Goal: Task Accomplishment & Management: Complete application form

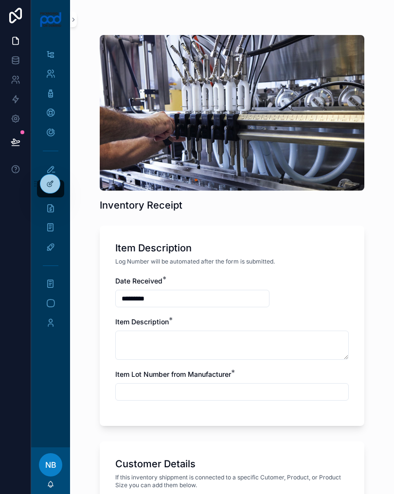
scroll to position [453, 0]
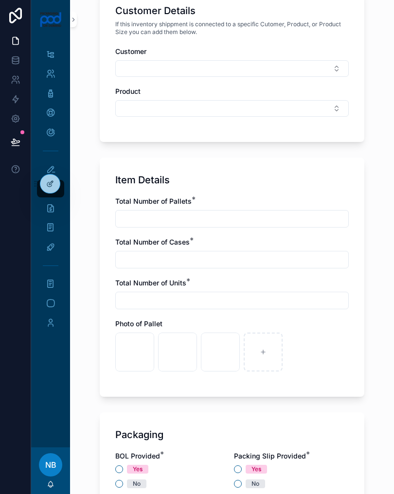
type input "**********"
click at [306, 355] on icon "scrollable content" at bounding box center [305, 352] width 7 height 7
type input "**********"
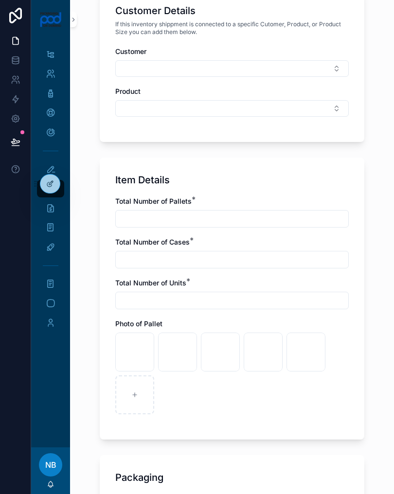
click at [132, 398] on div "scrollable content" at bounding box center [134, 394] width 39 height 39
type input "**********"
click at [180, 390] on div "scrollable content" at bounding box center [177, 394] width 39 height 39
type input "**********"
click at [220, 391] on icon "scrollable content" at bounding box center [220, 394] width 7 height 7
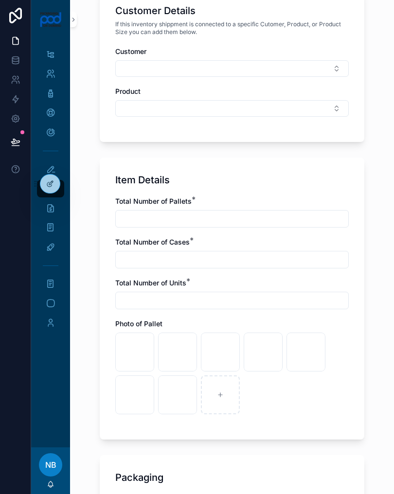
type input "**********"
click at [261, 398] on div "scrollable content" at bounding box center [263, 394] width 39 height 39
type input "**********"
click at [297, 393] on div "scrollable content" at bounding box center [305, 394] width 39 height 39
type input "**********"
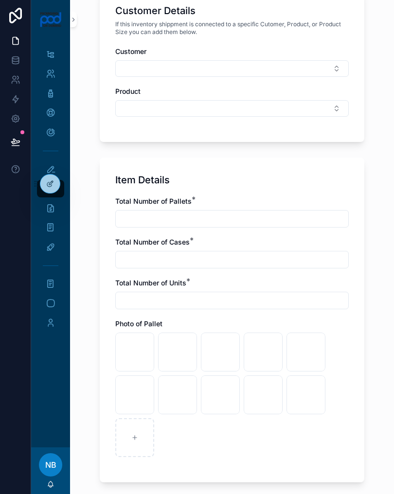
click at [297, 214] on input "scrollable content" at bounding box center [232, 219] width 232 height 14
type input "*"
click at [265, 257] on input "scrollable content" at bounding box center [232, 260] width 232 height 14
type input "*"
click at [265, 298] on input "scrollable content" at bounding box center [232, 301] width 232 height 14
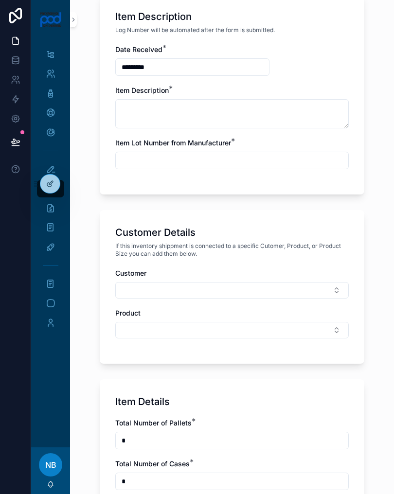
scroll to position [232, 0]
type input "*"
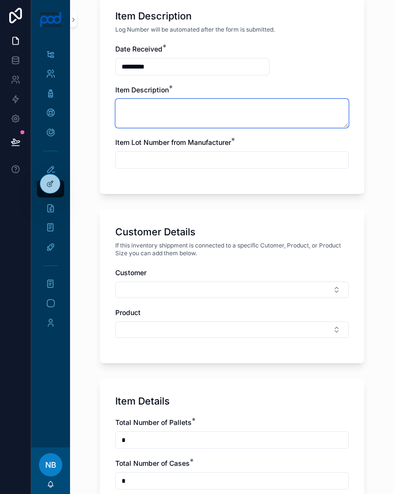
click at [317, 108] on textarea "scrollable content" at bounding box center [231, 113] width 233 height 29
type textarea "**********"
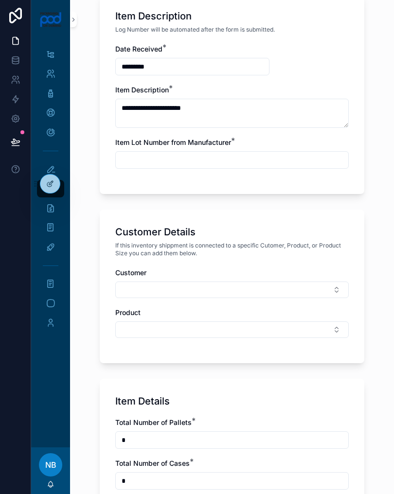
click at [265, 159] on input "scrollable content" at bounding box center [232, 160] width 232 height 14
type input "***"
click at [304, 293] on button "Select Button" at bounding box center [231, 289] width 233 height 17
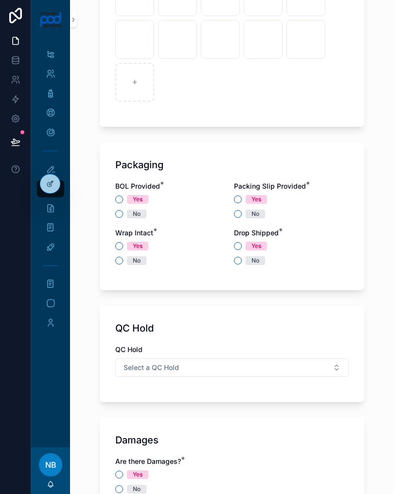
scroll to position [824, 0]
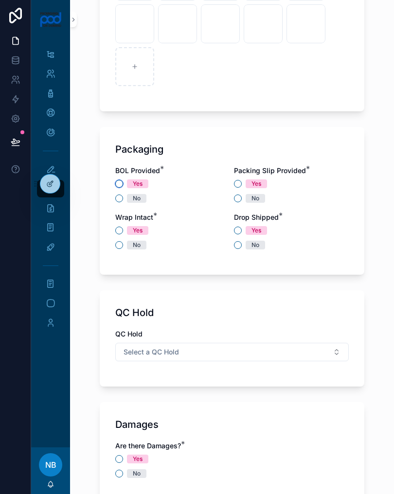
click at [117, 187] on button "Yes" at bounding box center [119, 184] width 8 height 8
click at [121, 185] on circle "scrollable content" at bounding box center [119, 184] width 6 height 6
click at [234, 184] on button "Yes" at bounding box center [238, 184] width 8 height 8
click at [239, 230] on button "Yes" at bounding box center [238, 231] width 8 height 8
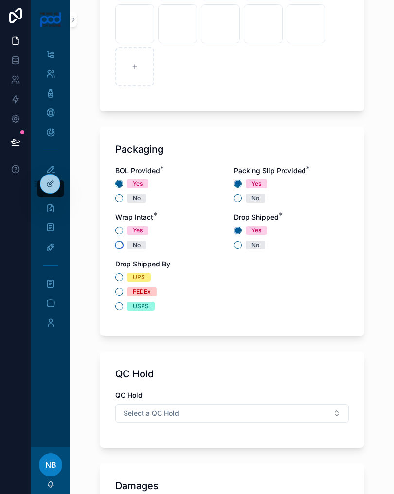
click at [116, 248] on button "No" at bounding box center [119, 245] width 8 height 8
click at [112, 278] on div "Packaging BOL Provided * Yes No Packing Slip Provided * Yes No Wrap Intact * Ye…" at bounding box center [232, 231] width 264 height 209
click at [117, 293] on button "FEDEx" at bounding box center [119, 292] width 8 height 8
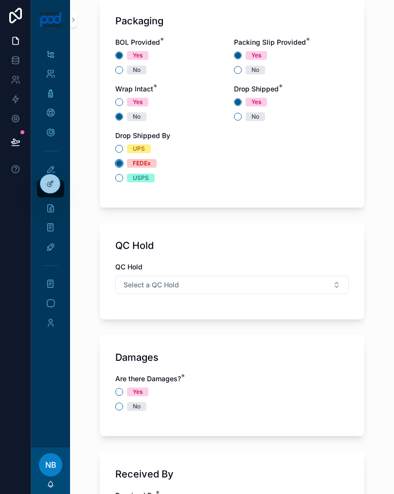
scroll to position [952, 0]
click at [121, 405] on button "No" at bounding box center [119, 407] width 8 height 8
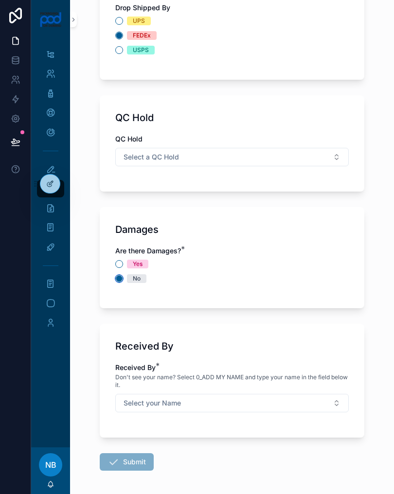
scroll to position [1078, 0]
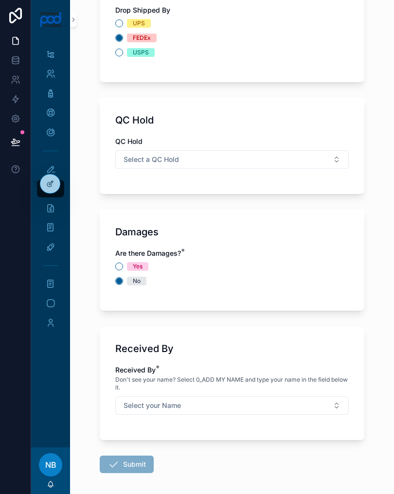
click at [244, 409] on button "Select your Name" at bounding box center [231, 405] width 233 height 18
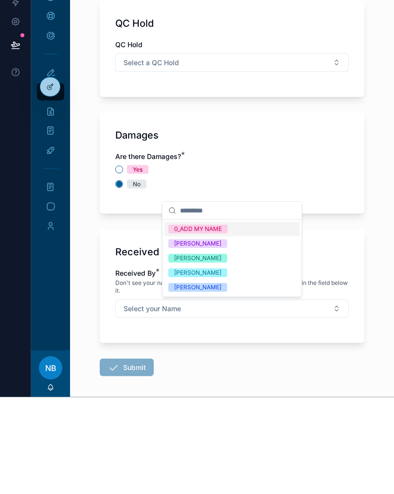
click at [226, 377] on div "[PERSON_NAME]" at bounding box center [231, 384] width 135 height 15
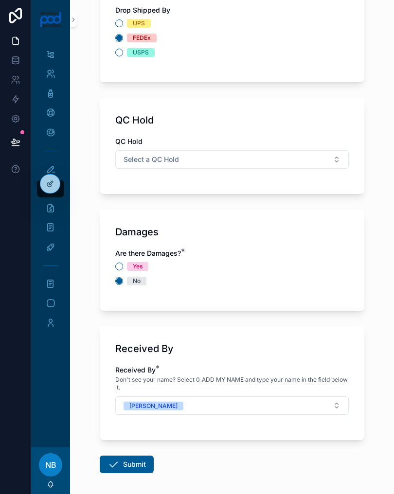
click at [142, 457] on button "Submit" at bounding box center [127, 463] width 54 height 17
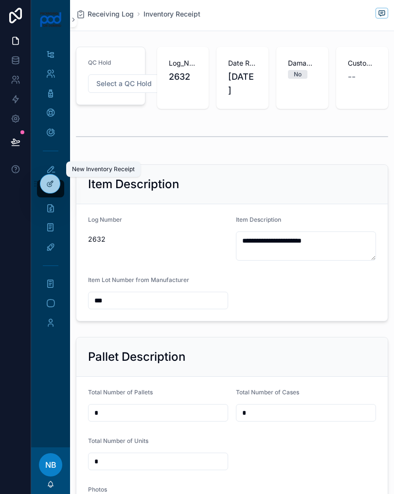
click at [51, 169] on icon "scrollable content" at bounding box center [51, 169] width 10 height 10
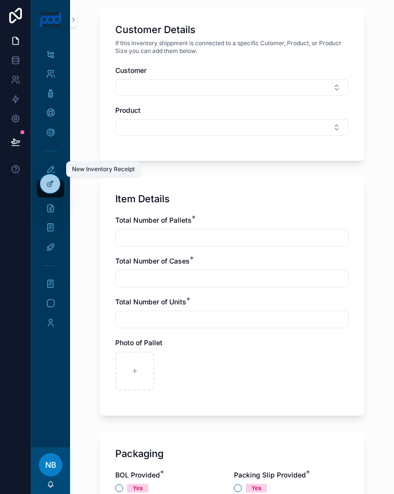
scroll to position [445, 0]
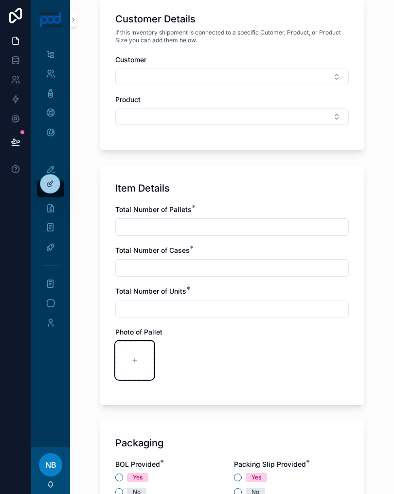
click at [136, 357] on icon "scrollable content" at bounding box center [134, 360] width 7 height 7
type input "**********"
click at [177, 358] on icon "scrollable content" at bounding box center [177, 360] width 7 height 7
type input "**********"
click at [253, 227] on input "scrollable content" at bounding box center [232, 227] width 232 height 14
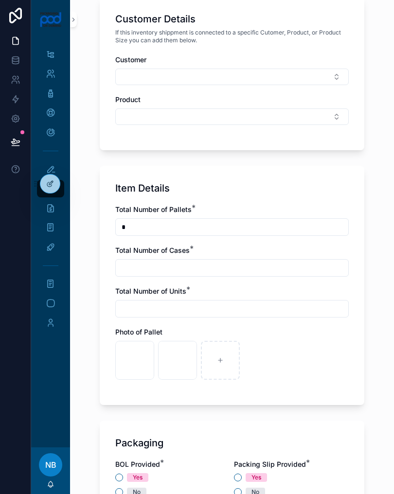
type input "*"
click at [239, 268] on input "scrollable content" at bounding box center [232, 268] width 232 height 14
type input "*"
click at [206, 303] on input "scrollable content" at bounding box center [232, 309] width 232 height 14
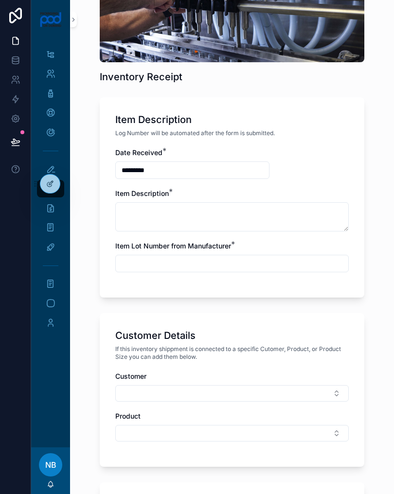
scroll to position [129, 0]
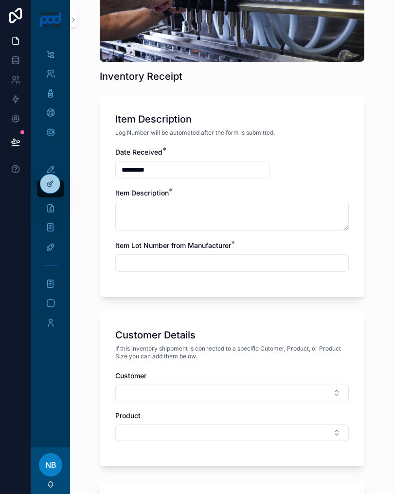
type input "*"
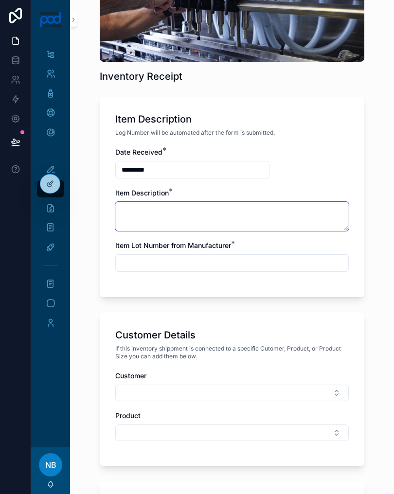
click at [230, 214] on textarea "scrollable content" at bounding box center [231, 216] width 233 height 29
type textarea "**********"
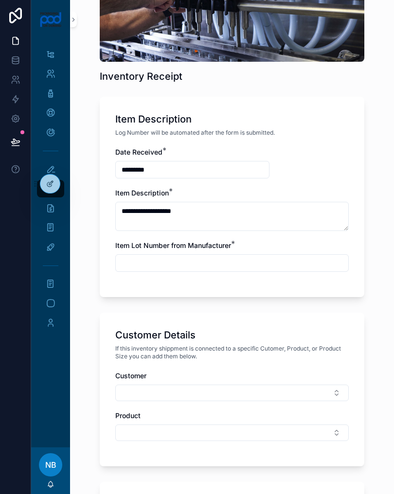
click at [256, 268] on input "scrollable content" at bounding box center [232, 263] width 232 height 14
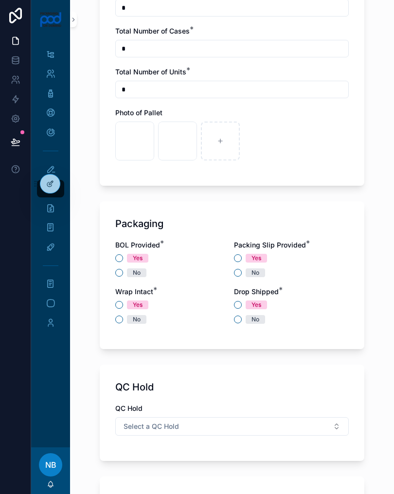
scroll to position [665, 0]
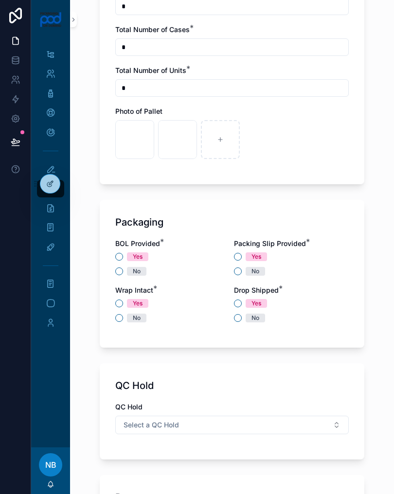
type input "***"
click at [120, 273] on button "No" at bounding box center [119, 271] width 8 height 8
click at [237, 268] on button "No" at bounding box center [238, 271] width 8 height 8
click at [236, 300] on button "Yes" at bounding box center [238, 303] width 8 height 8
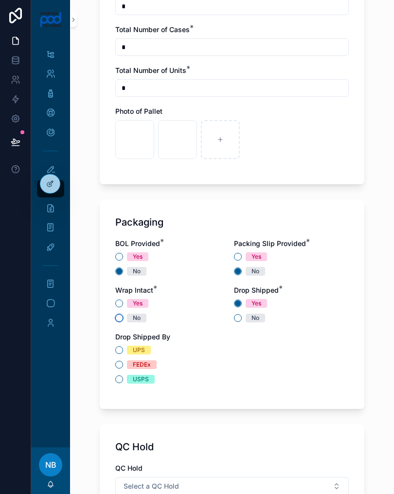
click at [119, 316] on button "No" at bounding box center [119, 318] width 8 height 8
click at [120, 364] on button "FEDEx" at bounding box center [119, 365] width 8 height 8
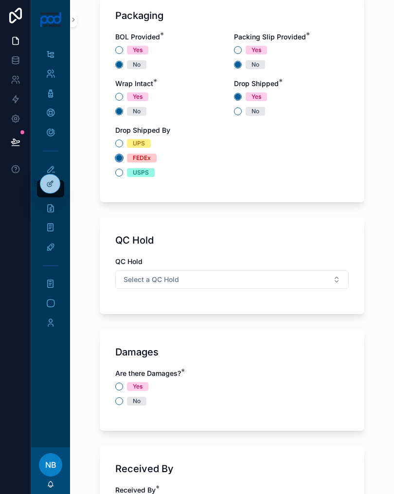
scroll to position [871, 0]
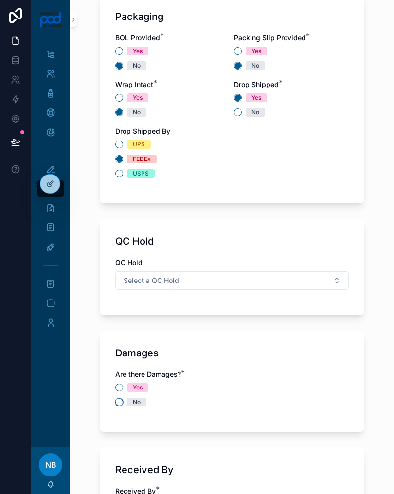
click at [121, 404] on button "No" at bounding box center [119, 402] width 8 height 8
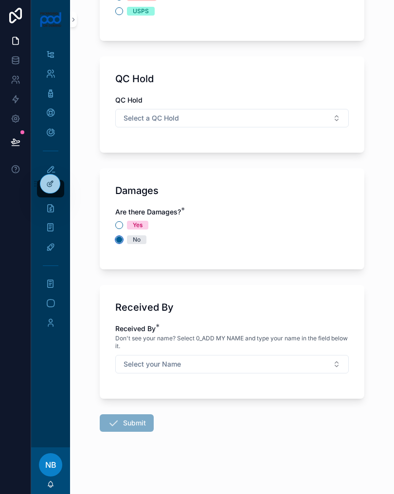
scroll to position [1033, 0]
click at [233, 367] on button "Select your Name" at bounding box center [231, 364] width 233 height 18
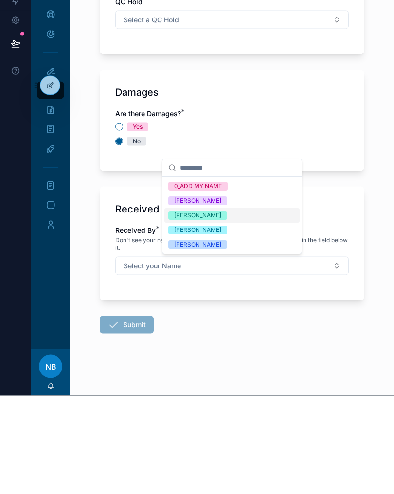
click at [216, 339] on div "[PERSON_NAME]" at bounding box center [197, 343] width 47 height 9
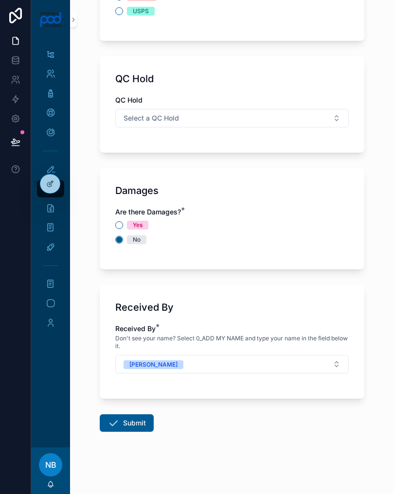
click at [138, 426] on button "Submit" at bounding box center [127, 422] width 54 height 17
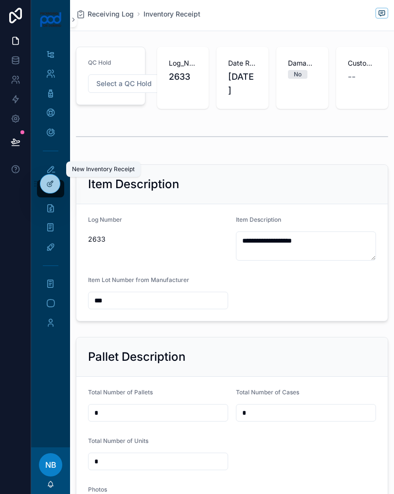
click at [49, 168] on icon "scrollable content" at bounding box center [51, 169] width 10 height 10
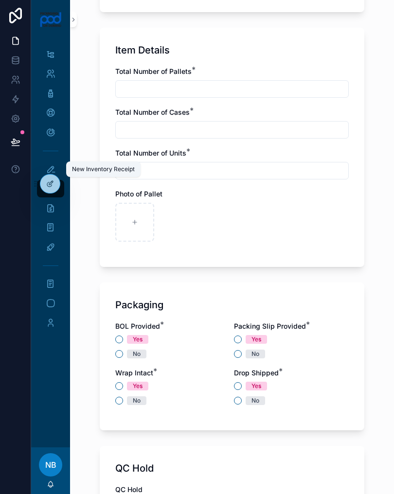
scroll to position [573, 0]
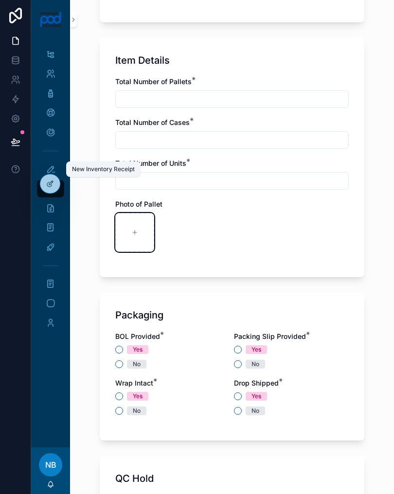
click at [132, 235] on icon "scrollable content" at bounding box center [134, 232] width 7 height 7
type input "**********"
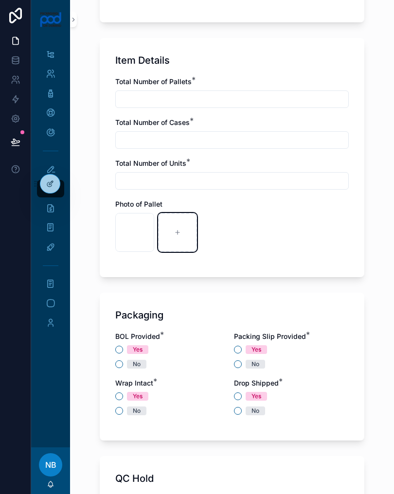
click at [175, 233] on icon "scrollable content" at bounding box center [177, 232] width 7 height 7
type input "**********"
click at [235, 100] on input "scrollable content" at bounding box center [232, 99] width 232 height 14
type input "*"
click at [248, 144] on input "scrollable content" at bounding box center [232, 140] width 232 height 14
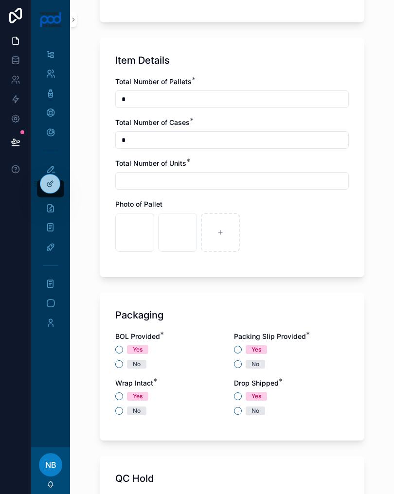
type input "*"
click at [235, 187] on input "scrollable content" at bounding box center [232, 181] width 232 height 14
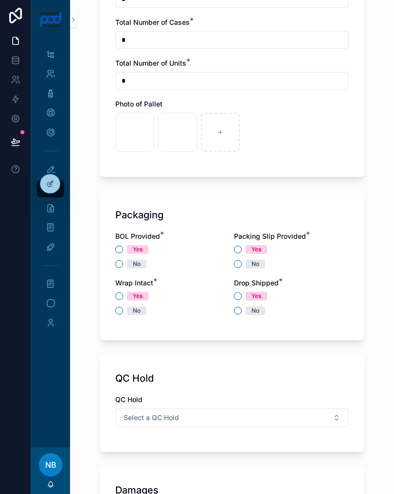
scroll to position [682, 0]
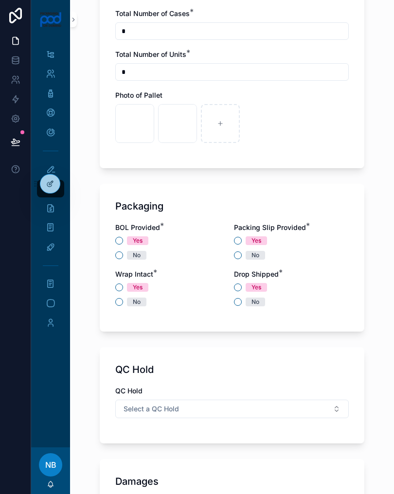
type input "*"
click at [119, 256] on button "No" at bounding box center [119, 255] width 8 height 8
click at [236, 242] on button "Yes" at bounding box center [238, 241] width 8 height 8
click at [240, 287] on button "Yes" at bounding box center [238, 287] width 8 height 8
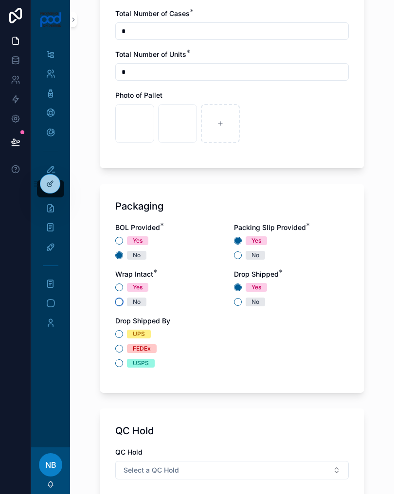
click at [117, 302] on button "No" at bounding box center [119, 302] width 8 height 8
click at [118, 350] on button "FEDEx" at bounding box center [119, 349] width 8 height 8
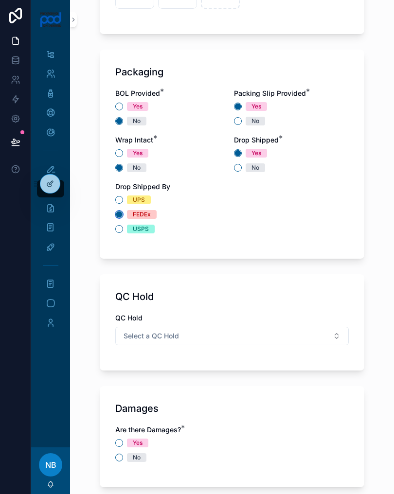
scroll to position [815, 0]
click at [119, 459] on button "No" at bounding box center [119, 458] width 8 height 8
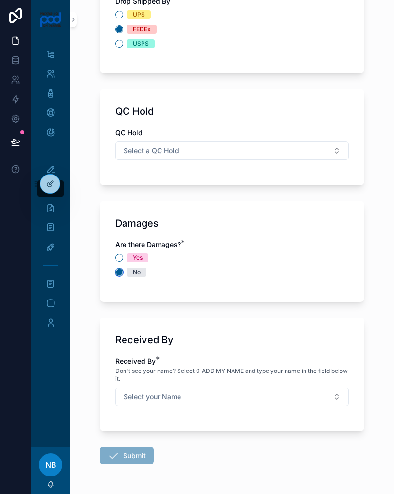
scroll to position [999, 0]
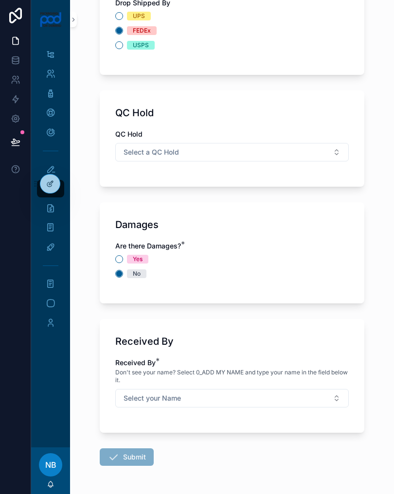
click at [319, 404] on button "Select your Name" at bounding box center [231, 398] width 233 height 18
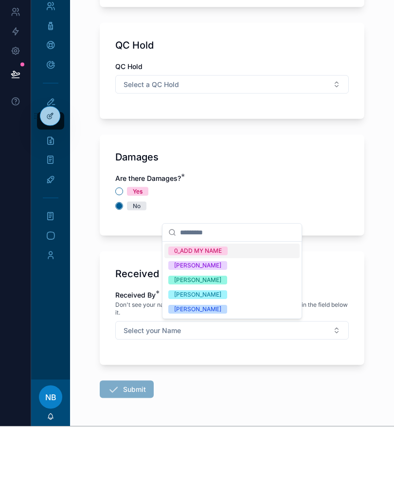
click at [213, 370] on div "[PERSON_NAME]" at bounding box center [231, 377] width 135 height 15
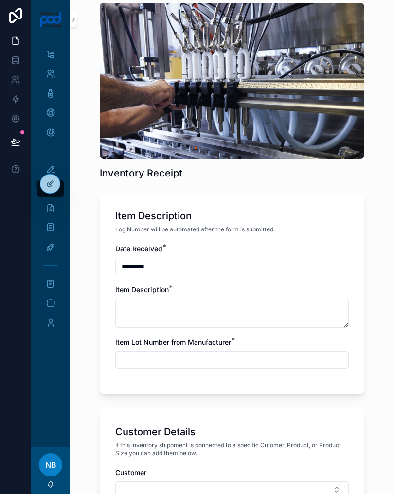
scroll to position [32, 0]
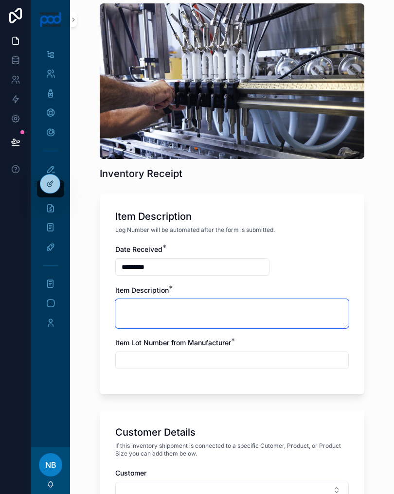
click at [247, 315] on textarea "scrollable content" at bounding box center [231, 313] width 233 height 29
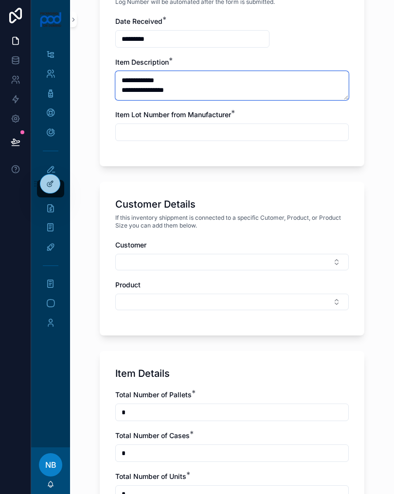
scroll to position [260, 0]
type textarea "**********"
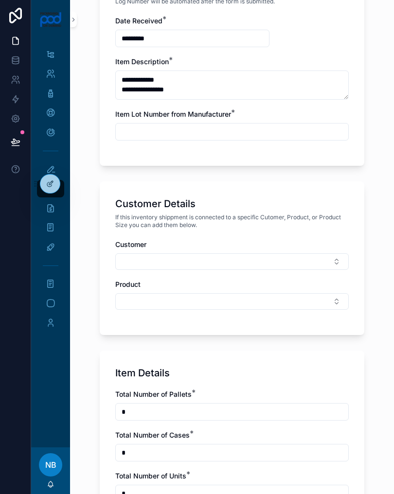
click at [252, 137] on input "scrollable content" at bounding box center [232, 132] width 232 height 14
type input "*"
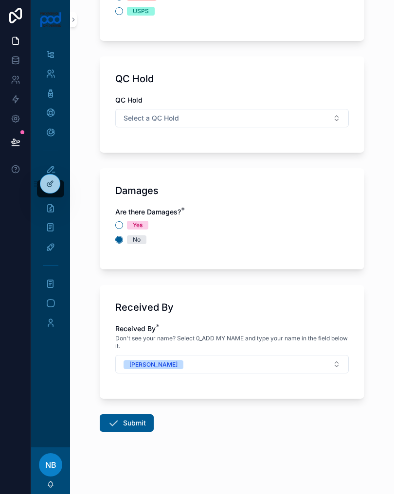
scroll to position [1033, 0]
type input "***"
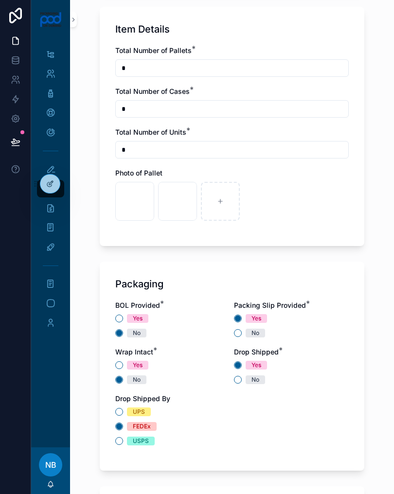
scroll to position [549, 0]
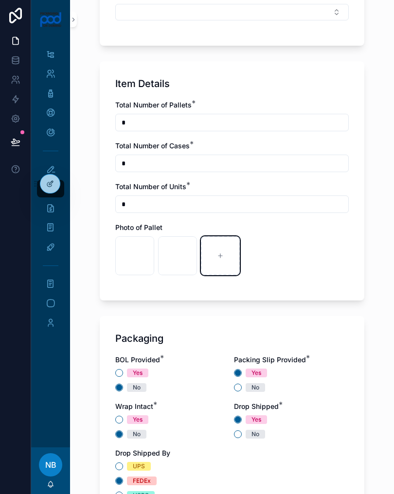
click at [222, 256] on icon "scrollable content" at bounding box center [220, 256] width 4 height 0
type input "**********"
click at [262, 254] on icon "scrollable content" at bounding box center [263, 255] width 7 height 7
type input "**********"
click at [303, 251] on div "scrollable content" at bounding box center [305, 255] width 39 height 39
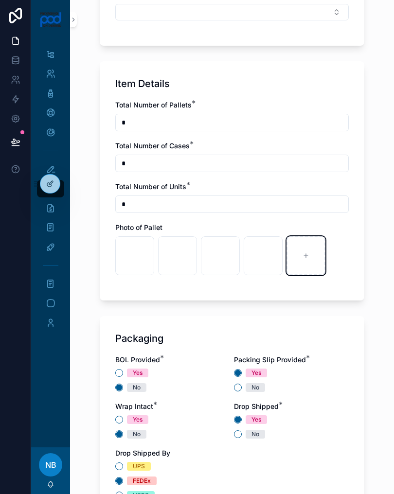
type input "**********"
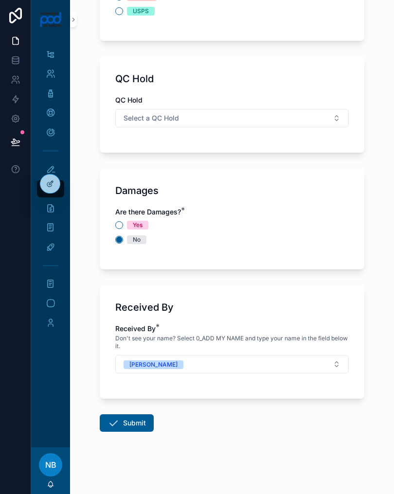
scroll to position [1076, 0]
click at [122, 424] on button "Submit" at bounding box center [127, 422] width 54 height 17
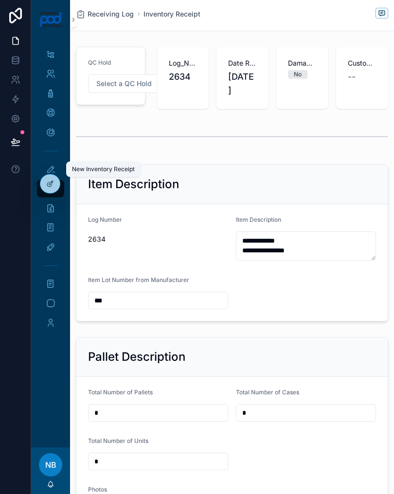
click at [52, 169] on icon "scrollable content" at bounding box center [51, 169] width 10 height 10
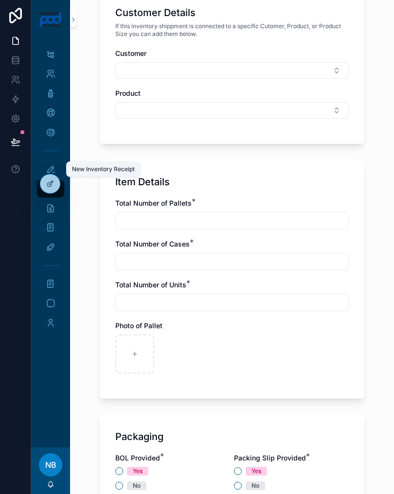
scroll to position [479, 0]
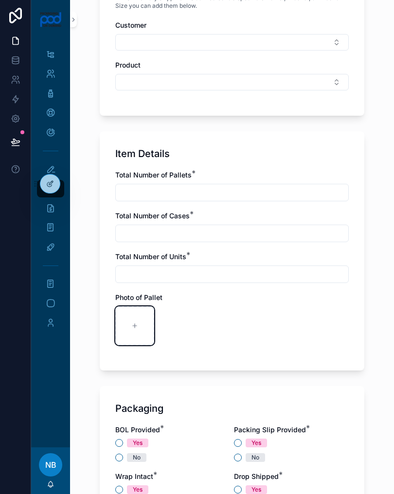
click at [136, 327] on icon "scrollable content" at bounding box center [134, 325] width 7 height 7
type input "**********"
click at [174, 322] on div "scrollable content" at bounding box center [177, 325] width 39 height 39
type input "**********"
click at [226, 197] on input "scrollable content" at bounding box center [232, 193] width 232 height 14
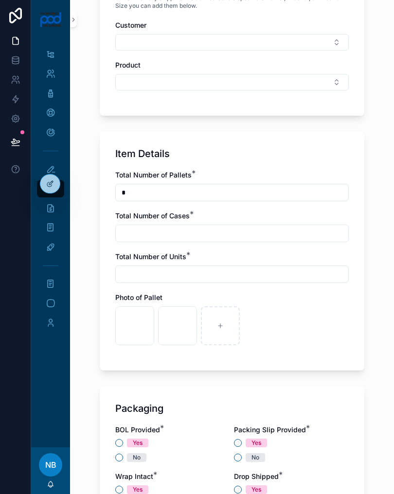
type input "*"
click at [227, 237] on input "scrollable content" at bounding box center [232, 234] width 232 height 14
type input "*"
click at [167, 274] on input "scrollable content" at bounding box center [232, 274] width 232 height 14
type input "******"
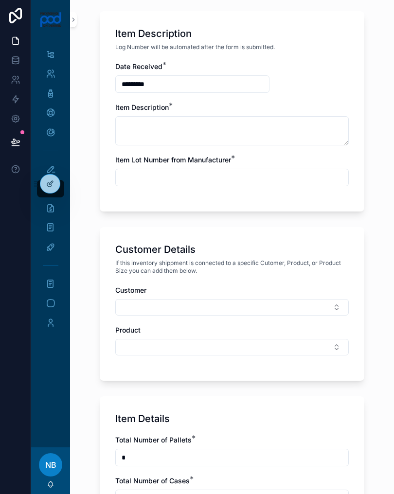
scroll to position [215, 0]
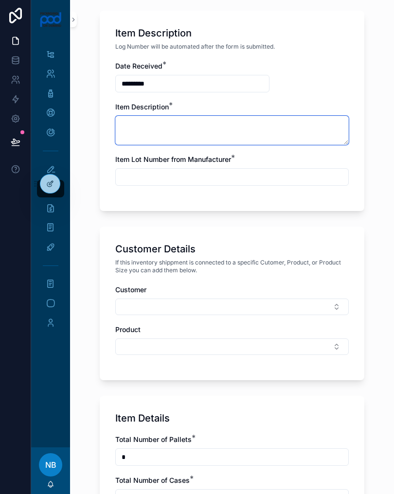
click at [197, 127] on textarea "scrollable content" at bounding box center [231, 130] width 233 height 29
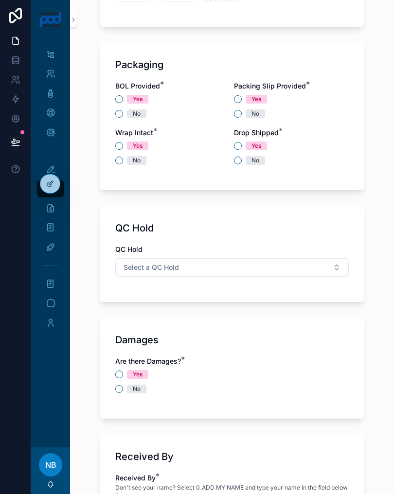
scroll to position [813, 0]
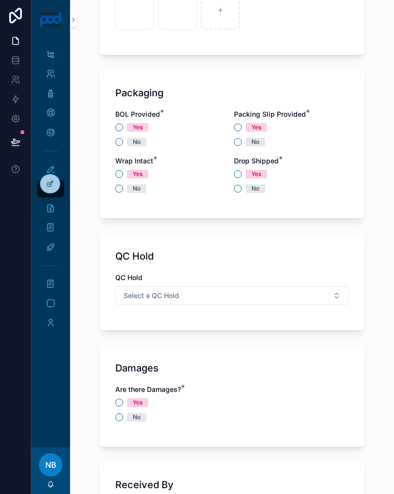
type textarea "**********"
click at [116, 143] on button "No" at bounding box center [119, 142] width 8 height 8
click at [236, 127] on button "Yes" at bounding box center [238, 127] width 8 height 8
click at [234, 172] on button "Yes" at bounding box center [238, 174] width 8 height 8
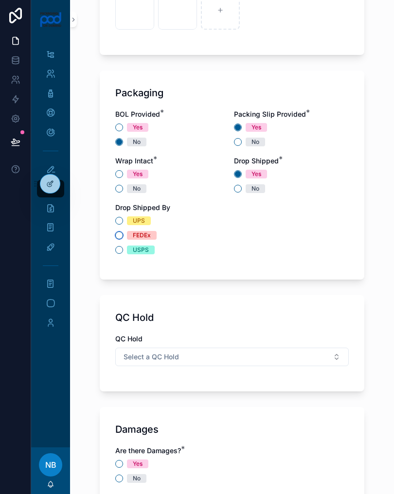
click at [122, 236] on button "FEDEx" at bounding box center [119, 235] width 8 height 8
click at [117, 187] on button "No" at bounding box center [119, 189] width 8 height 8
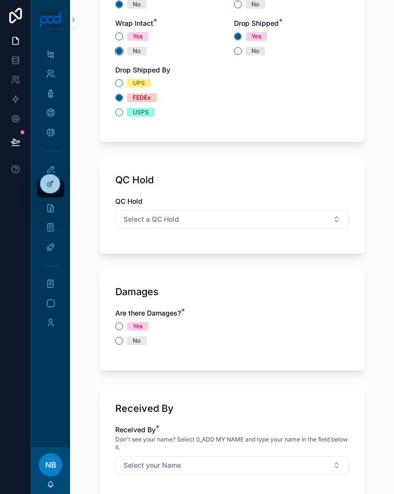
scroll to position [950, 0]
click at [118, 341] on button "No" at bounding box center [119, 341] width 8 height 8
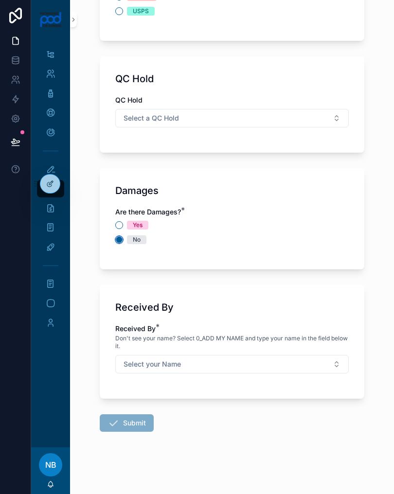
scroll to position [1052, 0]
click at [285, 362] on button "Select your Name" at bounding box center [231, 364] width 233 height 18
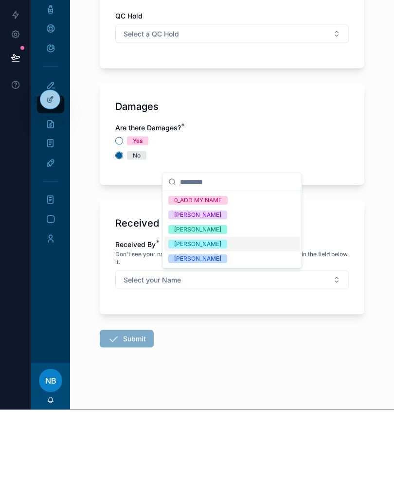
click at [215, 339] on div "[PERSON_NAME]" at bounding box center [197, 343] width 47 height 9
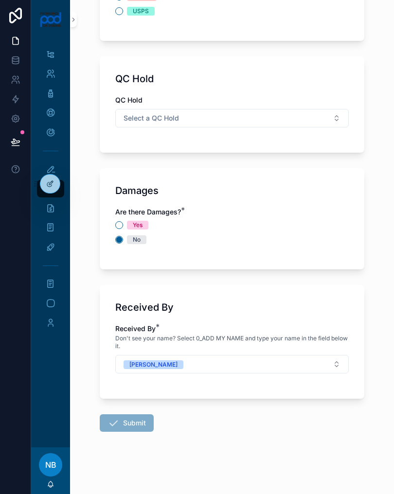
click at [142, 418] on span "Submit" at bounding box center [127, 422] width 54 height 17
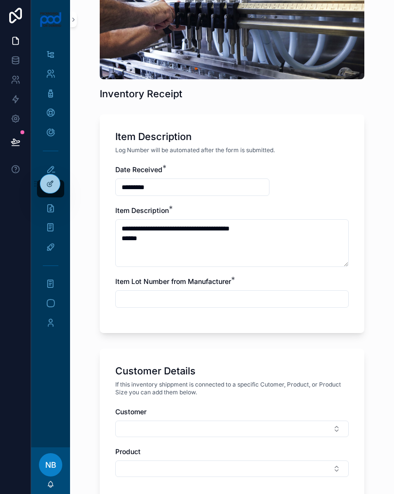
scroll to position [115, 0]
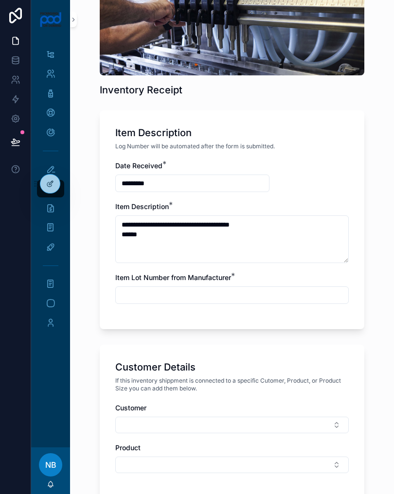
click at [271, 296] on input "scrollable content" at bounding box center [232, 295] width 232 height 14
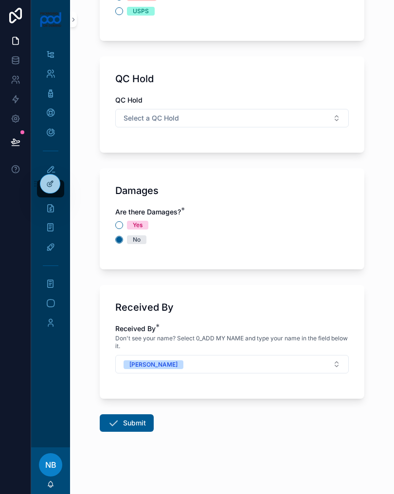
scroll to position [1052, 0]
type input "***"
click at [142, 419] on button "Submit" at bounding box center [127, 422] width 54 height 17
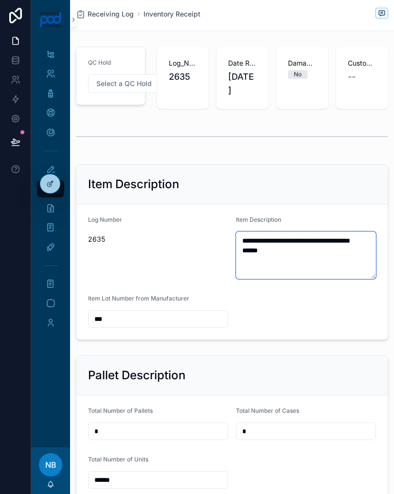
click at [282, 271] on textarea "**********" at bounding box center [306, 255] width 140 height 48
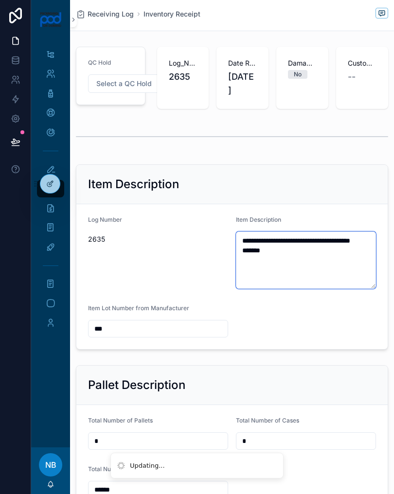
click at [242, 236] on textarea "**********" at bounding box center [306, 259] width 140 height 57
click at [245, 268] on textarea "**********" at bounding box center [306, 259] width 140 height 57
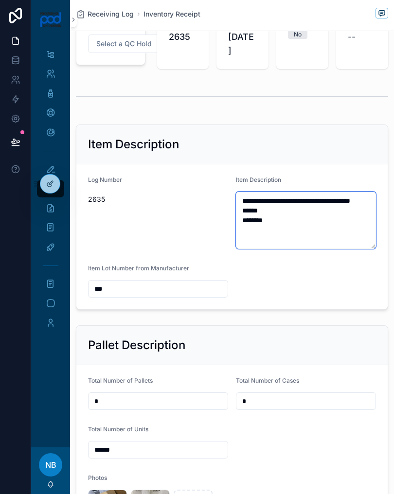
scroll to position [40, 0]
type textarea "**********"
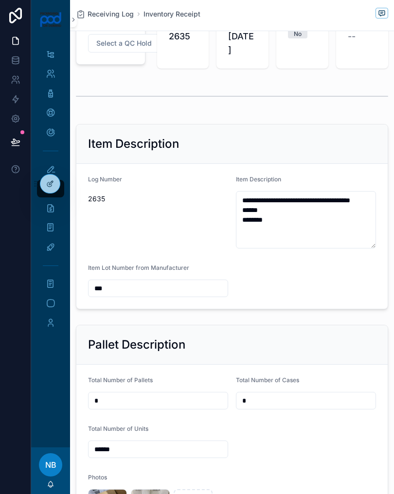
click at [51, 158] on div "scrollable content" at bounding box center [50, 150] width 39 height 17
click at [49, 177] on div at bounding box center [49, 184] width 19 height 18
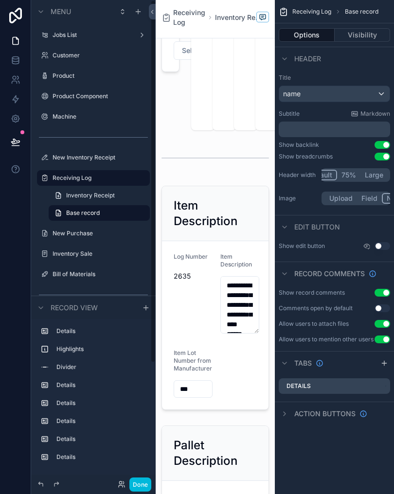
click at [68, 194] on span "Inventory Receipt" at bounding box center [90, 196] width 49 height 8
click at [225, 174] on div "scrollable content" at bounding box center [215, 158] width 119 height 32
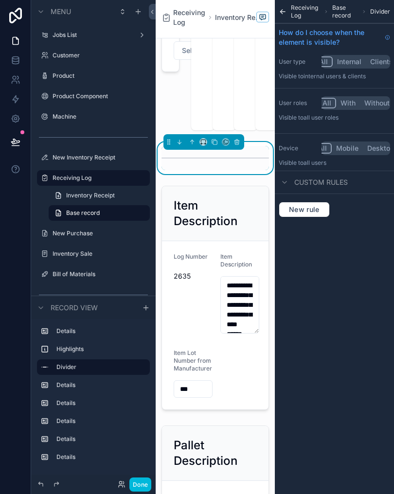
click at [171, 100] on div "scrollable content" at bounding box center [171, 72] width 30 height 124
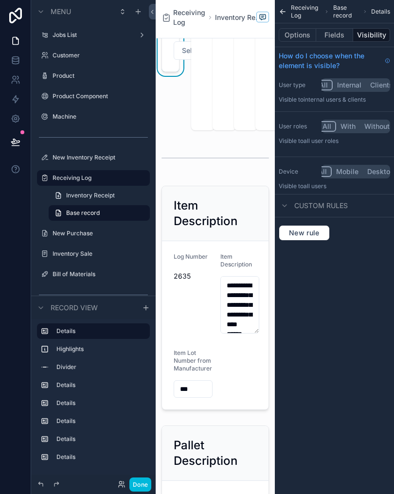
click at [171, 99] on div "QC Hold Select a QC Hold" at bounding box center [171, 72] width 30 height 124
click at [99, 194] on span "Inventory Receipt" at bounding box center [90, 196] width 49 height 8
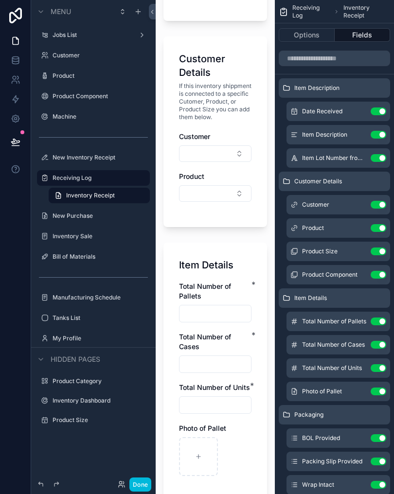
scroll to position [455, 0]
click at [149, 10] on icon at bounding box center [152, 11] width 7 height 7
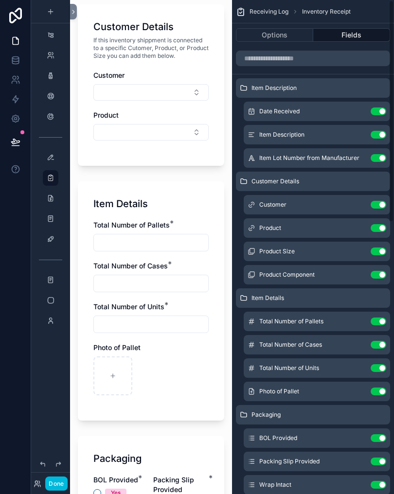
click at [271, 10] on span "Receiving Log" at bounding box center [268, 12] width 39 height 8
click at [268, 13] on span "Receiving Log" at bounding box center [268, 12] width 39 height 8
click at [268, 12] on span "Receiving Log" at bounding box center [268, 12] width 39 height 8
click at [329, 11] on span "Inventory Receipt" at bounding box center [326, 12] width 49 height 8
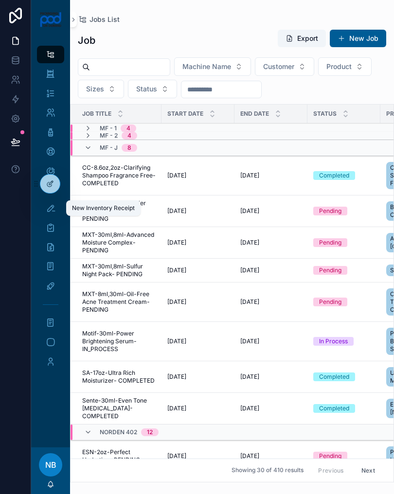
click at [51, 207] on icon "scrollable content" at bounding box center [51, 208] width 10 height 10
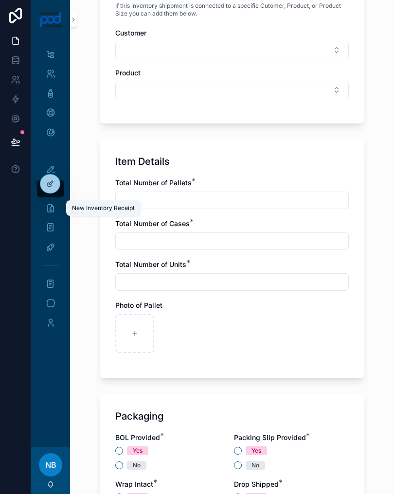
scroll to position [485, 0]
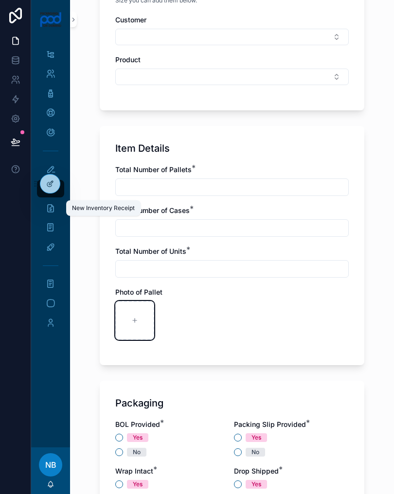
click at [134, 321] on icon "scrollable content" at bounding box center [134, 320] width 7 height 7
type input "**********"
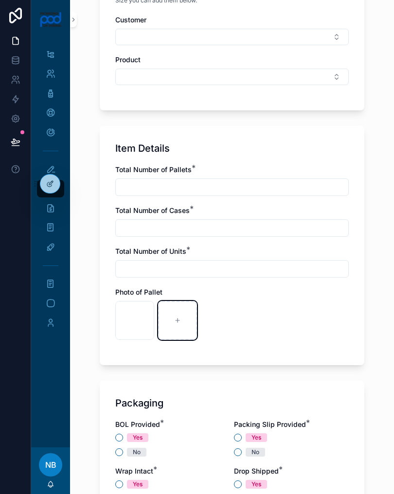
click at [180, 316] on div "scrollable content" at bounding box center [177, 320] width 39 height 39
type input "**********"
click at [297, 186] on input "scrollable content" at bounding box center [232, 187] width 232 height 14
type input "*"
click at [128, 222] on input "scrollable content" at bounding box center [232, 228] width 232 height 14
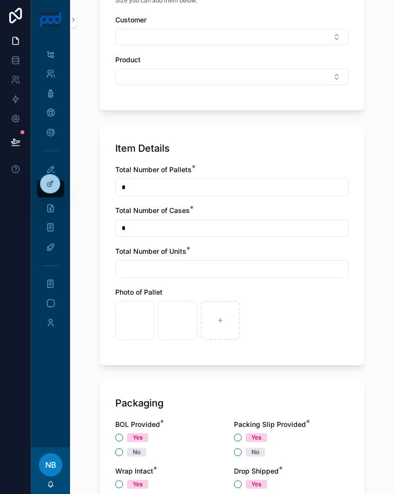
type input "*"
click at [298, 266] on input "scrollable content" at bounding box center [232, 269] width 232 height 14
type input "*****"
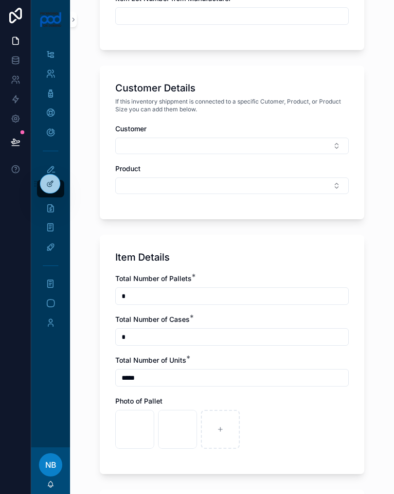
scroll to position [375, 0]
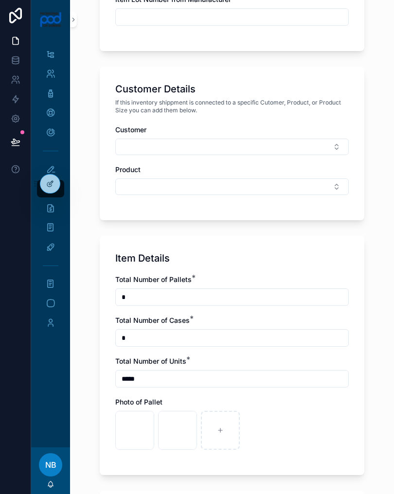
click at [312, 143] on button "Select Button" at bounding box center [231, 147] width 233 height 17
type input "*"
type input "**"
click at [243, 198] on div "CC - Clarity Cosmetics" at bounding box center [231, 201] width 135 height 16
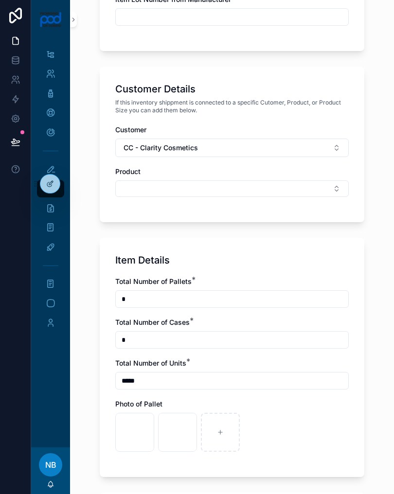
click at [287, 187] on button "Select Button" at bounding box center [231, 188] width 233 height 17
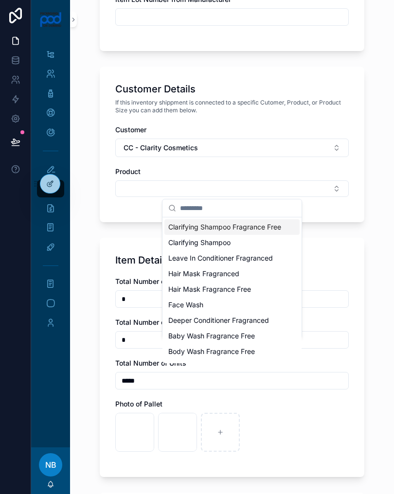
click at [266, 257] on span "Leave In Conditioner Fragranced" at bounding box center [220, 258] width 105 height 10
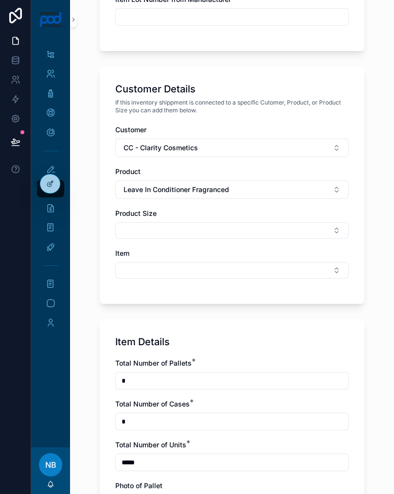
click at [296, 229] on button "Select Button" at bounding box center [231, 230] width 233 height 17
click at [233, 247] on input "***" at bounding box center [238, 249] width 116 height 17
type input "*"
click at [130, 267] on button "Select Button" at bounding box center [231, 270] width 233 height 17
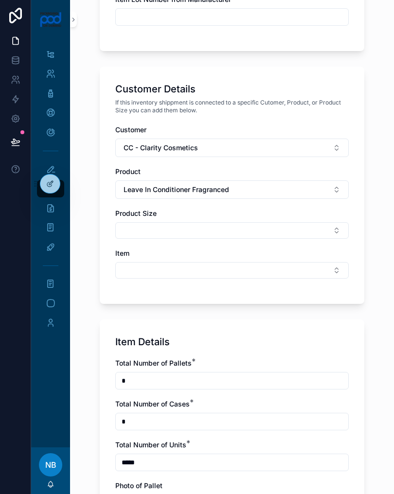
click at [136, 269] on button "Select Button" at bounding box center [231, 270] width 233 height 17
click at [364, 283] on div "Inventory Receipt Item Description Log Number will be automated after the form …" at bounding box center [232, 400] width 280 height 1550
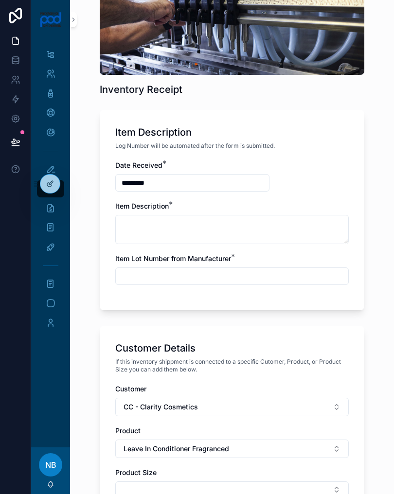
scroll to position [62, 0]
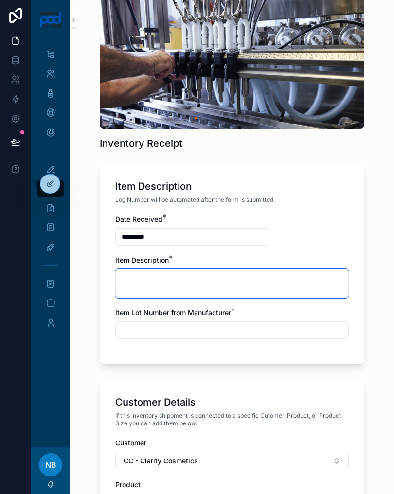
click at [320, 276] on textarea "scrollable content" at bounding box center [231, 283] width 233 height 29
type textarea "*"
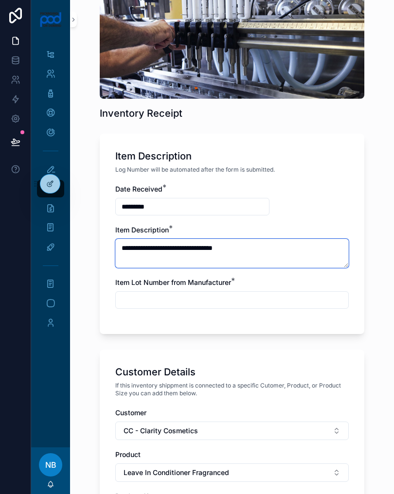
scroll to position [93, 0]
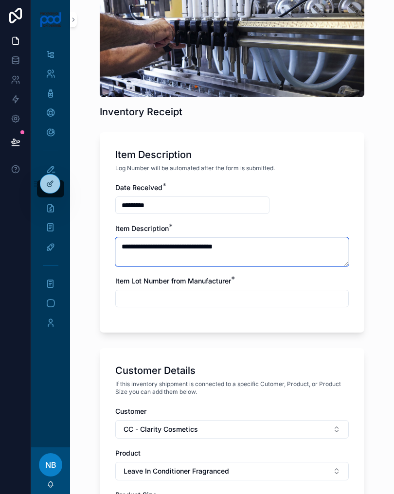
type textarea "**********"
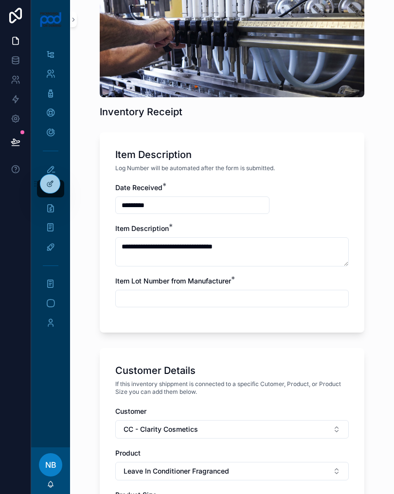
click at [315, 297] on input "scrollable content" at bounding box center [232, 299] width 232 height 14
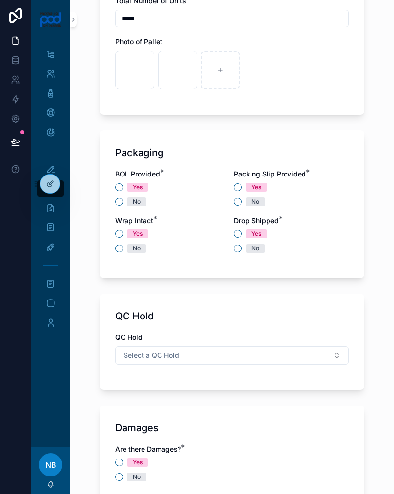
scroll to position [840, 0]
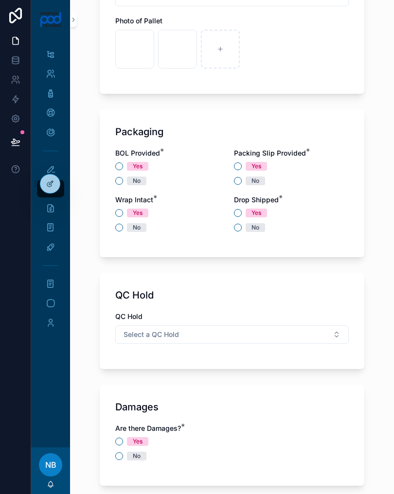
type input "***"
click at [122, 178] on button "No" at bounding box center [119, 181] width 8 height 8
click at [235, 178] on button "No" at bounding box center [238, 181] width 8 height 8
click at [117, 224] on button "No" at bounding box center [119, 228] width 8 height 8
click at [234, 211] on button "Yes" at bounding box center [238, 213] width 8 height 8
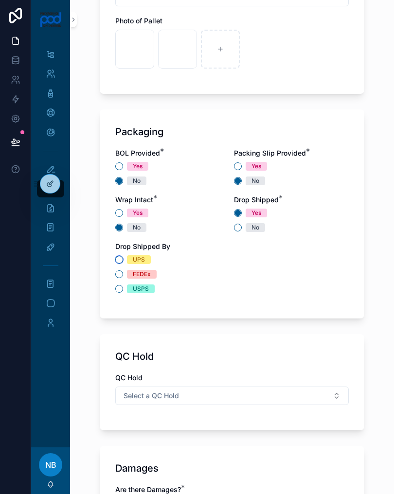
click at [122, 257] on button "UPS" at bounding box center [119, 260] width 8 height 8
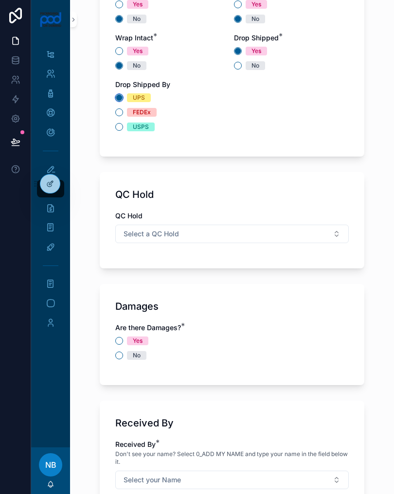
scroll to position [1038, 0]
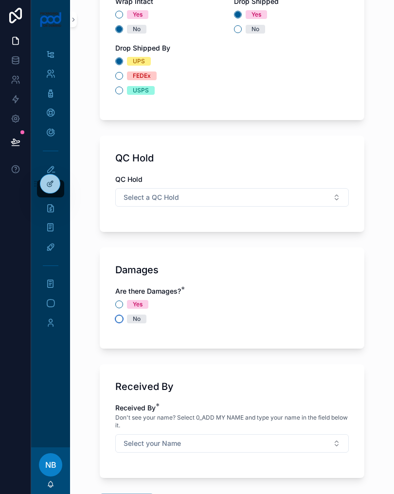
click at [118, 315] on button "No" at bounding box center [119, 319] width 8 height 8
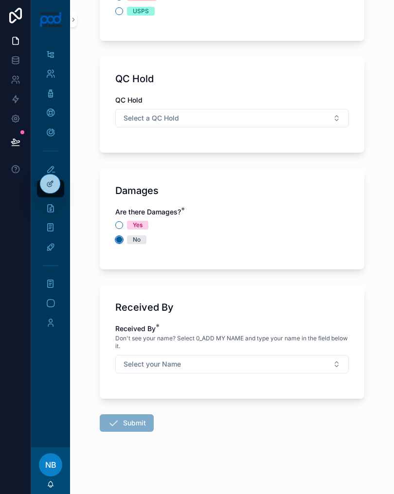
scroll to position [1117, 0]
click at [319, 364] on button "Select your Name" at bounding box center [231, 364] width 233 height 18
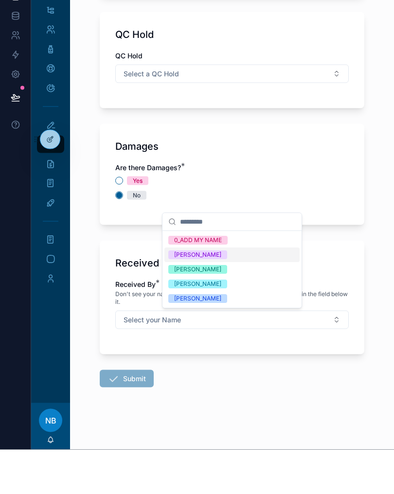
click at [221, 339] on div "[PERSON_NAME]" at bounding box center [197, 343] width 47 height 9
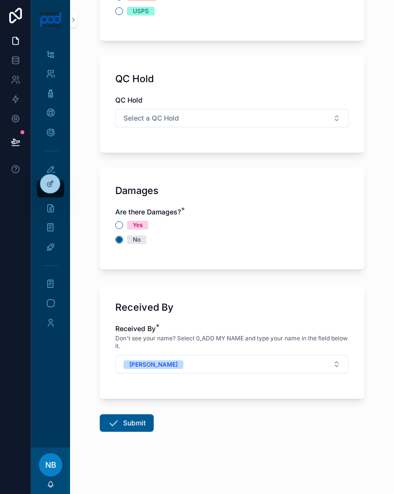
click at [116, 421] on icon "scrollable content" at bounding box center [113, 423] width 12 height 12
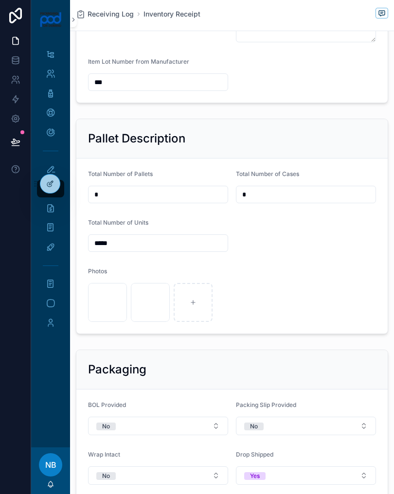
scroll to position [218, 0]
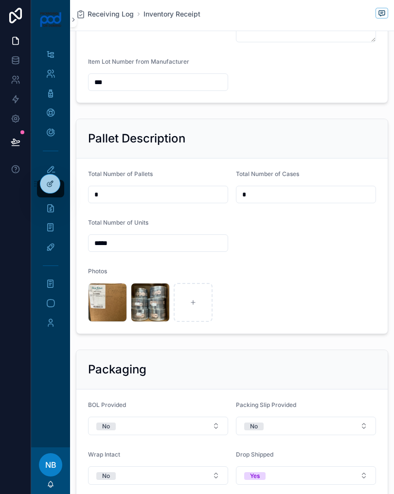
click at [121, 245] on input "*****" at bounding box center [157, 243] width 139 height 14
type input "*"
type input "*****"
click at [327, 285] on div "image .jpg image .jpg" at bounding box center [232, 302] width 288 height 39
click at [48, 168] on icon "scrollable content" at bounding box center [51, 169] width 10 height 10
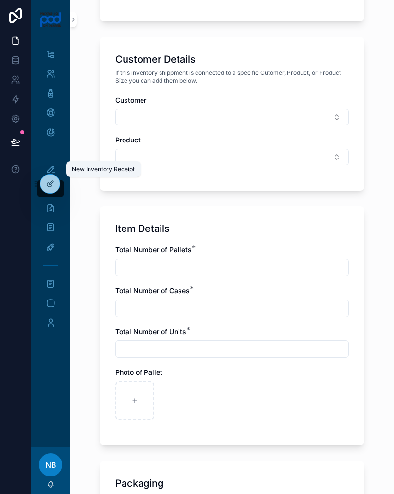
scroll to position [418, 0]
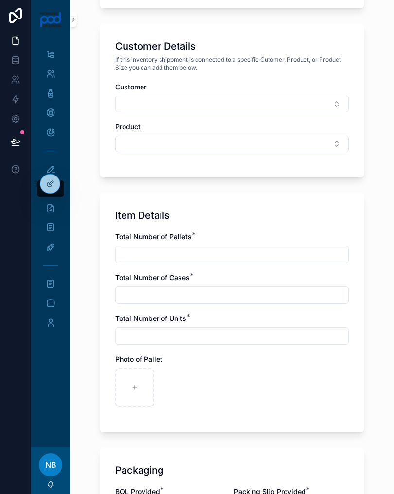
click at [378, 227] on div "Inventory Receipt Item Description Log Number will be automated after the form …" at bounding box center [232, 247] width 324 height 494
click at [131, 385] on icon "scrollable content" at bounding box center [134, 387] width 7 height 7
type input "**********"
click at [294, 248] on input "scrollable content" at bounding box center [232, 254] width 232 height 14
type input "*"
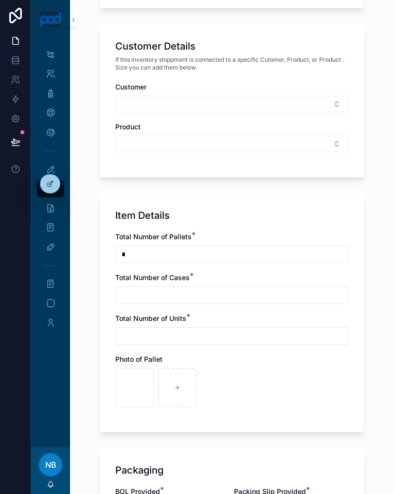
click at [130, 291] on input "scrollable content" at bounding box center [232, 295] width 232 height 14
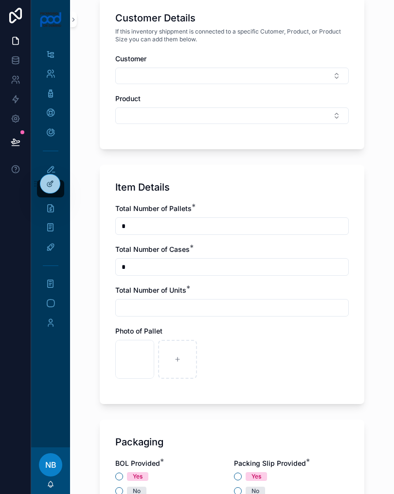
scroll to position [459, 0]
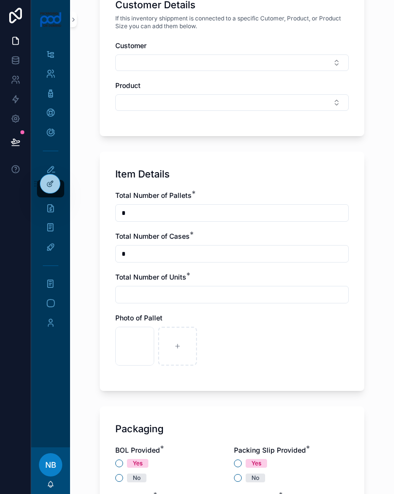
type input "*"
click at [123, 290] on input "scrollable content" at bounding box center [232, 295] width 232 height 14
type input "*****"
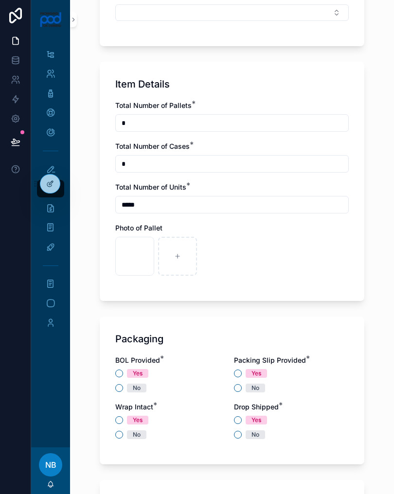
scroll to position [551, 0]
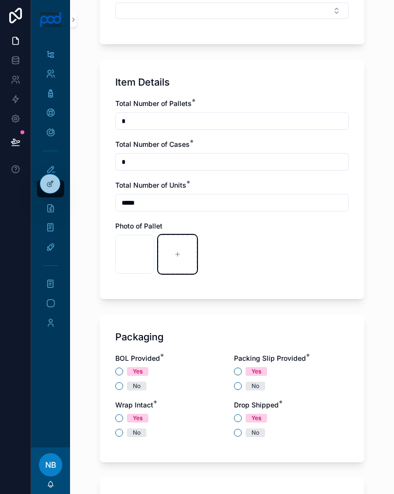
click at [169, 255] on div "scrollable content" at bounding box center [177, 254] width 39 height 39
type input "**********"
click at [125, 382] on div "No" at bounding box center [172, 386] width 115 height 9
click at [240, 387] on button "No" at bounding box center [238, 386] width 8 height 8
click at [123, 382] on div "No" at bounding box center [172, 386] width 115 height 9
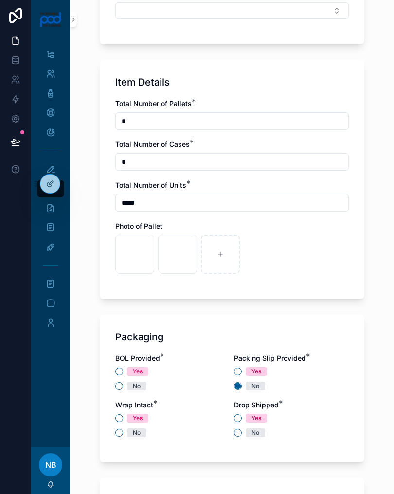
click at [124, 428] on div "Yes No" at bounding box center [172, 425] width 115 height 23
click at [236, 431] on button "No" at bounding box center [238, 433] width 8 height 8
click at [121, 429] on button "No" at bounding box center [119, 433] width 8 height 8
click at [120, 383] on button "No" at bounding box center [119, 386] width 8 height 8
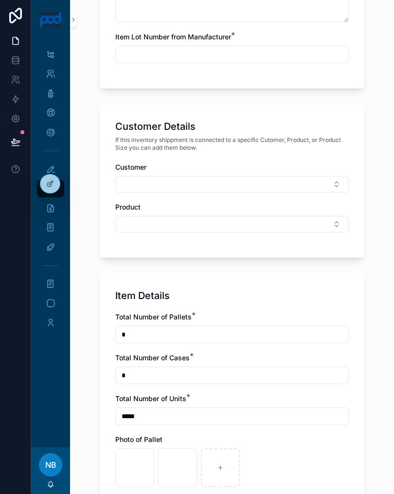
scroll to position [333, 0]
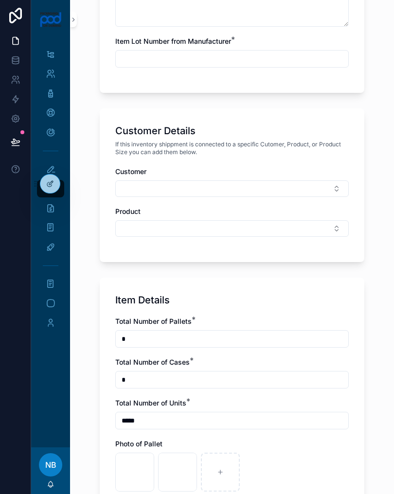
click at [314, 183] on button "Select Button" at bounding box center [231, 188] width 233 height 17
type input "***"
click at [245, 223] on div "CC - Clarity Cosmetics" at bounding box center [231, 227] width 135 height 16
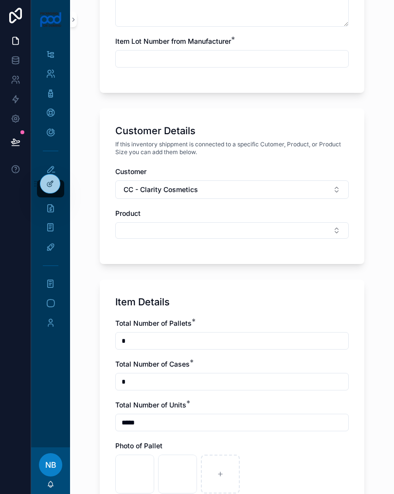
click at [264, 229] on button "Select Button" at bounding box center [231, 230] width 233 height 17
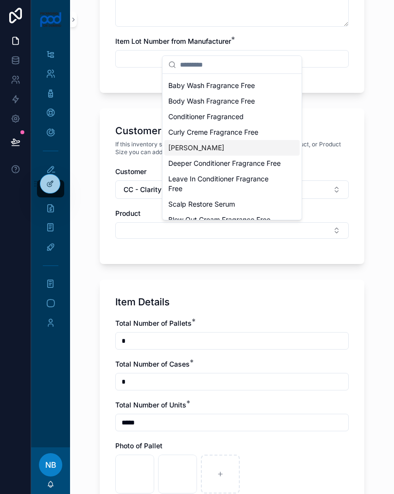
scroll to position [107, 0]
click at [261, 181] on span "Leave In Conditioner Fragrance Free" at bounding box center [226, 183] width 116 height 19
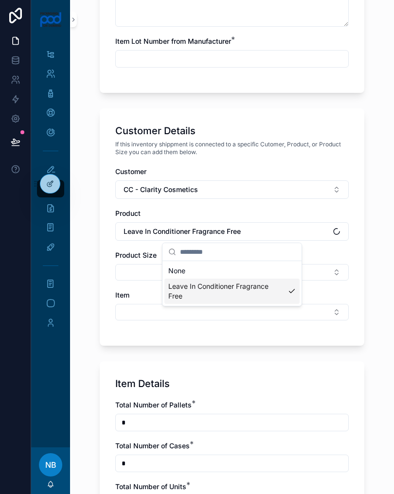
scroll to position [0, 0]
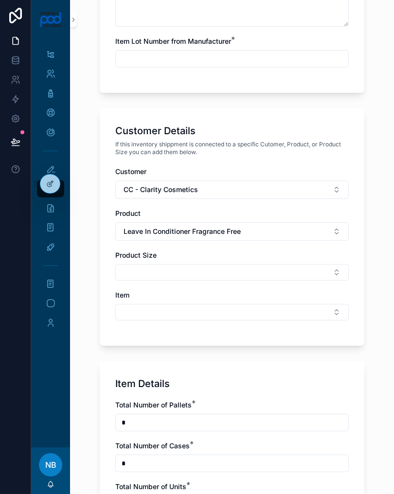
click at [302, 275] on button "Select Button" at bounding box center [231, 272] width 233 height 17
type input "*"
click at [132, 311] on button "Select Button" at bounding box center [231, 312] width 233 height 17
click at [131, 309] on button "Select Button" at bounding box center [231, 312] width 233 height 17
click at [371, 279] on div "Inventory Receipt Item Description Log Number will be automated after the form …" at bounding box center [232, 442] width 280 height 1550
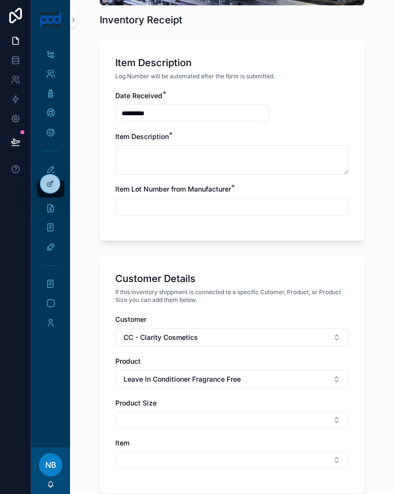
scroll to position [183, 0]
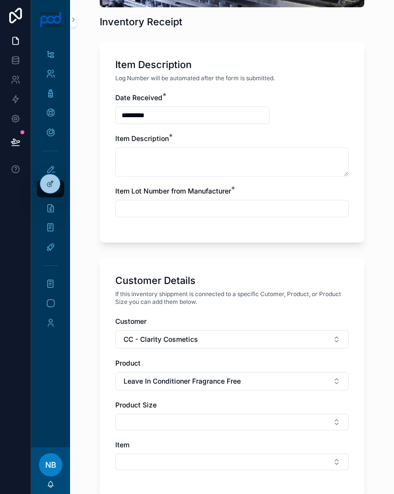
click at [312, 206] on input "scrollable content" at bounding box center [232, 209] width 232 height 14
type input "***"
click at [301, 166] on textarea "scrollable content" at bounding box center [231, 161] width 233 height 29
type textarea "*"
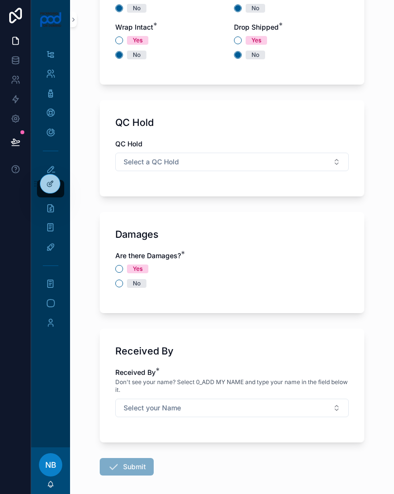
scroll to position [1056, 0]
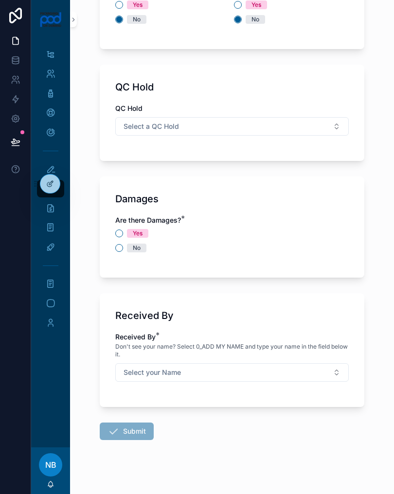
type textarea "**********"
click at [122, 243] on div "Yes No" at bounding box center [231, 240] width 233 height 23
click at [122, 248] on button "No" at bounding box center [119, 248] width 8 height 8
click at [323, 371] on button "Select your Name" at bounding box center [231, 372] width 233 height 18
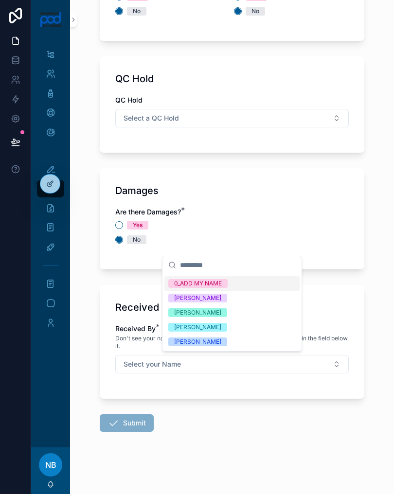
scroll to position [1065, 0]
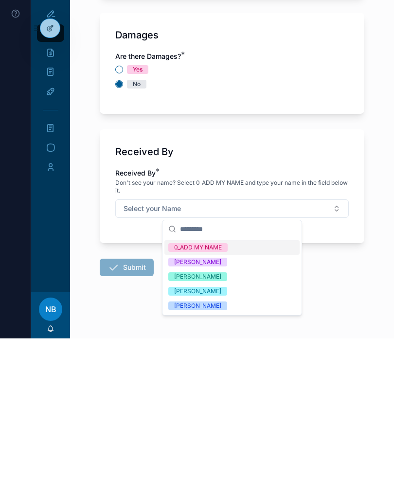
click at [183, 457] on div "[PERSON_NAME]" at bounding box center [197, 461] width 47 height 9
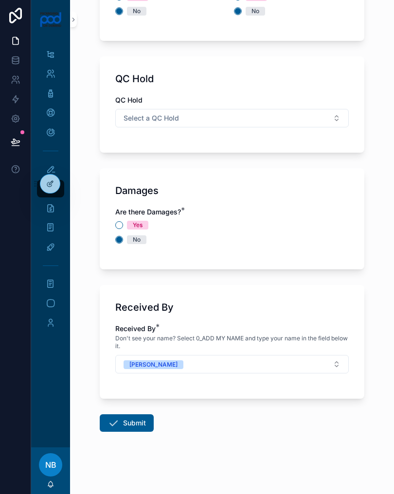
click at [118, 418] on icon "scrollable content" at bounding box center [113, 423] width 12 height 12
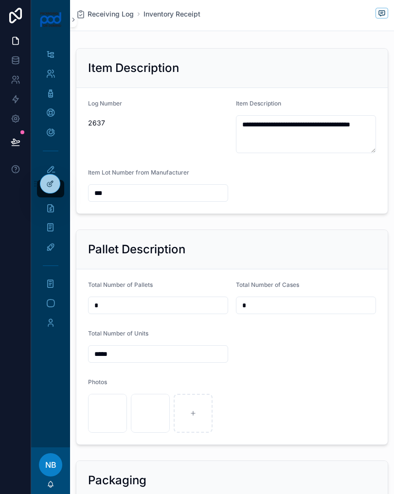
scroll to position [145, 0]
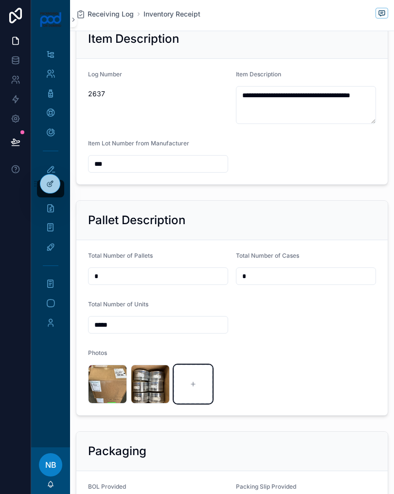
click at [188, 384] on div "scrollable content" at bounding box center [193, 384] width 39 height 39
type input "**********"
click at [128, 324] on input "*****" at bounding box center [157, 325] width 139 height 14
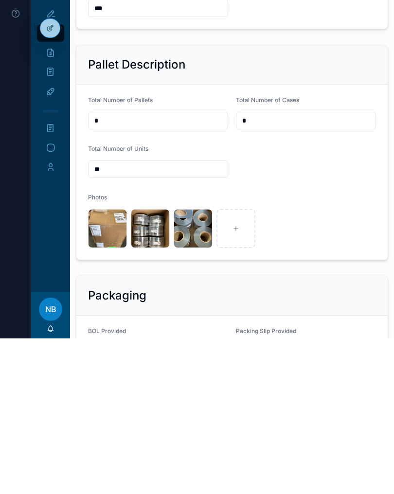
type input "*"
type input "******"
click at [286, 269] on input "*" at bounding box center [305, 276] width 139 height 14
type input "*"
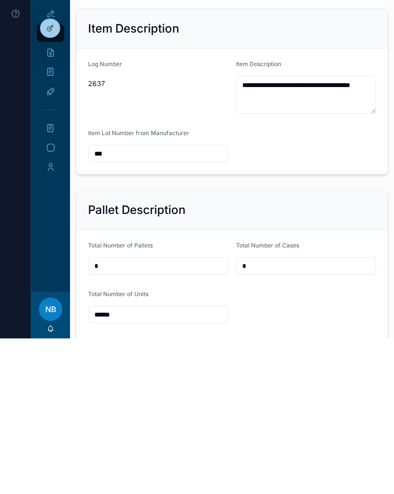
scroll to position [0, 0]
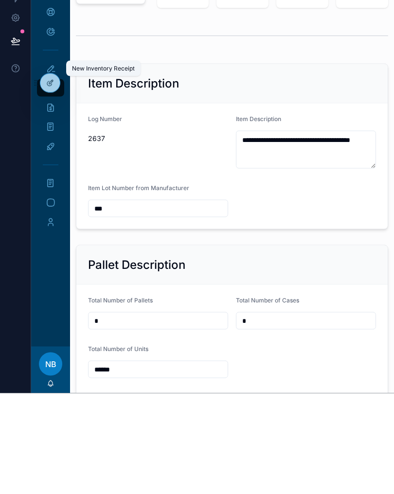
click at [52, 164] on icon "scrollable content" at bounding box center [51, 169] width 10 height 10
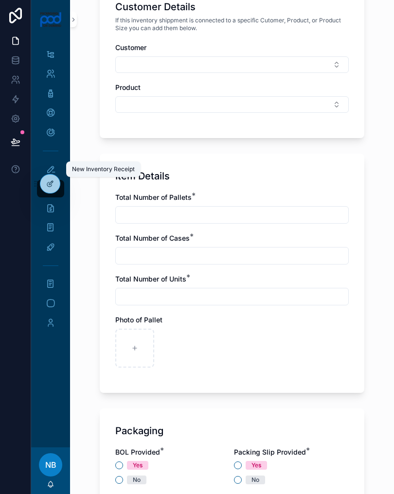
scroll to position [463, 0]
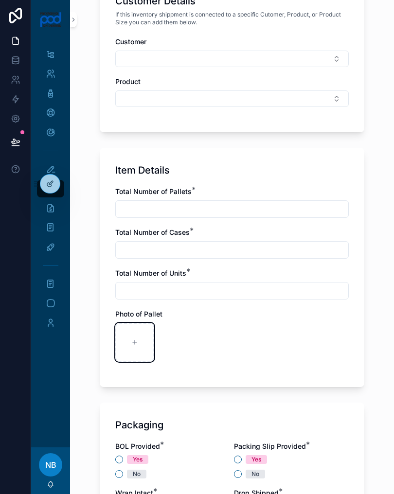
click at [137, 344] on icon "scrollable content" at bounding box center [134, 342] width 7 height 7
type input "**********"
click at [180, 346] on div "scrollable content" at bounding box center [177, 342] width 39 height 39
type input "**********"
click at [234, 286] on input "scrollable content" at bounding box center [232, 291] width 232 height 14
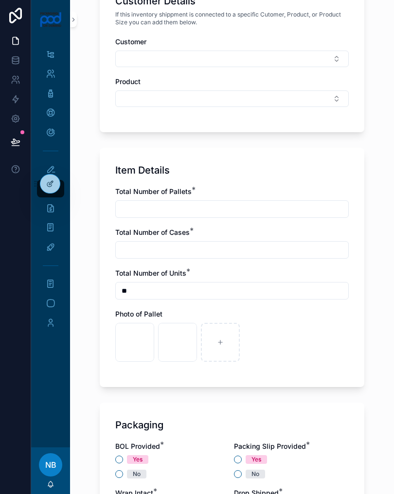
type input "*"
type input "*****"
click at [227, 251] on input "scrollable content" at bounding box center [232, 250] width 232 height 14
type input "*"
click at [185, 205] on input "scrollable content" at bounding box center [232, 209] width 232 height 14
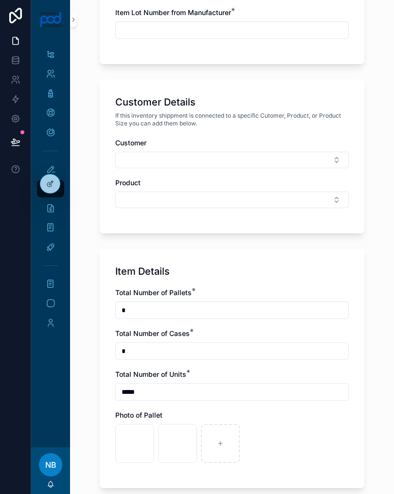
scroll to position [317, 0]
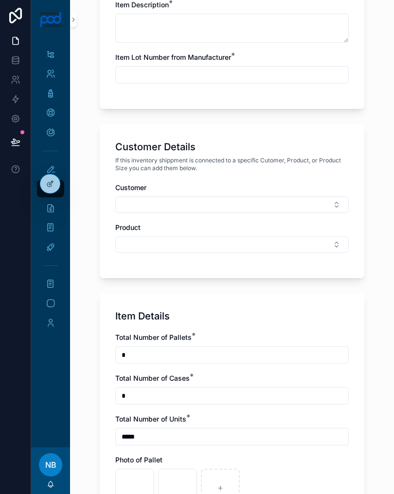
type input "*"
click at [295, 196] on button "Select Button" at bounding box center [231, 204] width 233 height 17
type input "**"
click at [225, 245] on div "JBS - JB Skrub" at bounding box center [231, 243] width 135 height 16
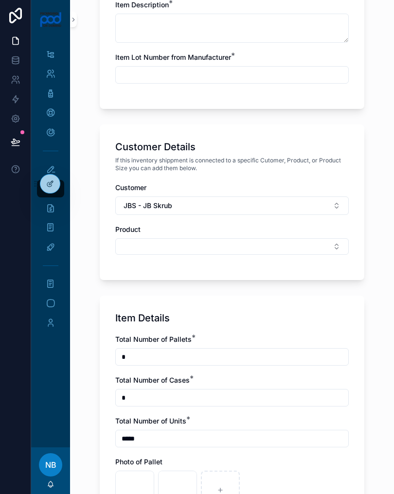
click at [325, 246] on button "Select Button" at bounding box center [231, 246] width 233 height 17
click at [196, 316] on span "Face Lotion" at bounding box center [186, 316] width 37 height 10
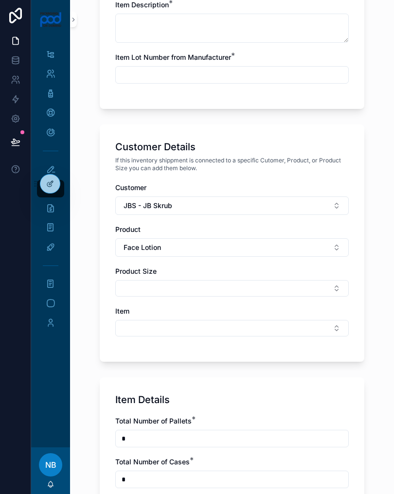
click at [210, 285] on button "Select Button" at bounding box center [231, 288] width 233 height 17
type input "*"
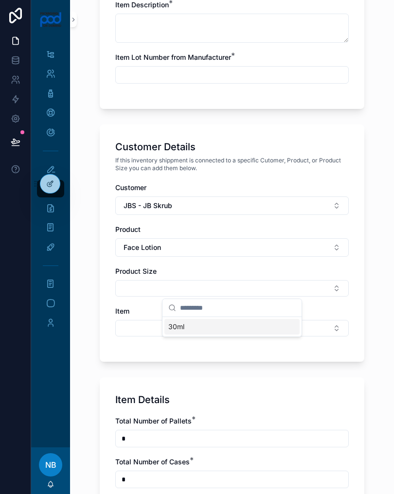
click at [371, 161] on div "Inventory Receipt Item Description Log Number will be automated after the form …" at bounding box center [232, 458] width 280 height 1550
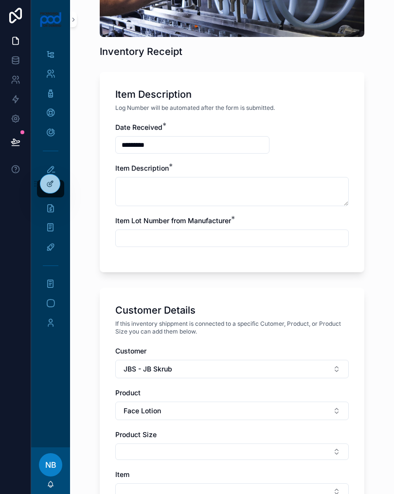
scroll to position [153, 0]
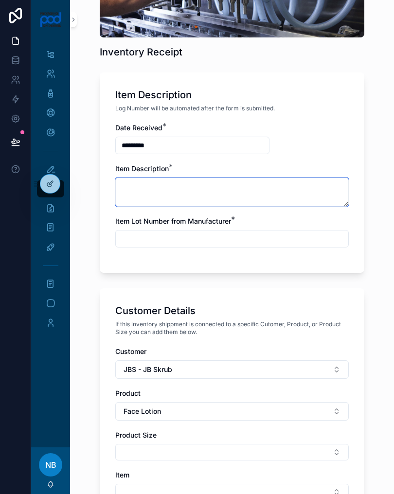
click at [254, 192] on textarea "scrollable content" at bounding box center [231, 191] width 233 height 29
click at [201, 184] on textarea "**********" at bounding box center [231, 191] width 233 height 29
type textarea "**********"
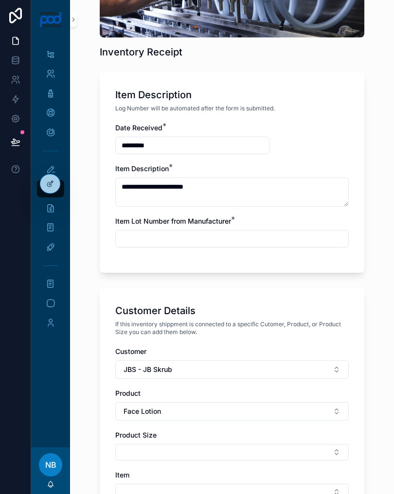
click at [225, 241] on input "scrollable content" at bounding box center [232, 239] width 232 height 14
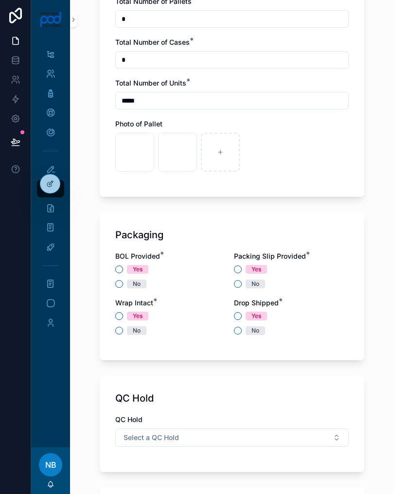
scroll to position [737, 0]
type input "***"
click at [121, 278] on div "Yes No" at bounding box center [172, 275] width 115 height 23
click at [119, 284] on button "No" at bounding box center [119, 284] width 8 height 8
click at [234, 286] on div "No" at bounding box center [291, 283] width 115 height 9
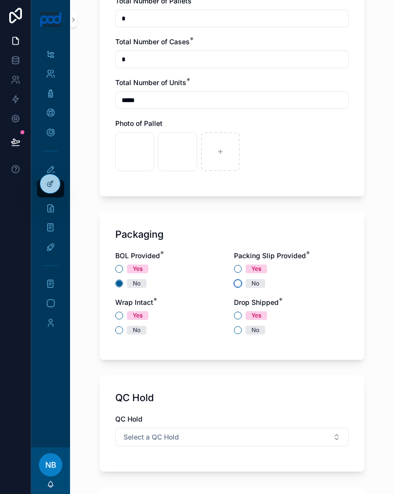
click at [237, 280] on button "No" at bounding box center [238, 284] width 8 height 8
click at [238, 329] on button "No" at bounding box center [238, 330] width 8 height 8
click at [121, 314] on button "Yes" at bounding box center [119, 316] width 8 height 8
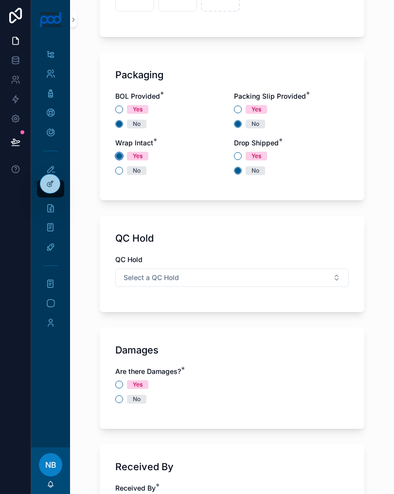
scroll to position [900, 0]
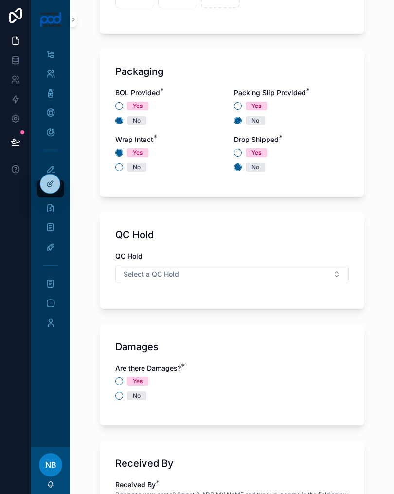
click at [125, 393] on div "No" at bounding box center [231, 395] width 233 height 9
click at [119, 396] on button "No" at bounding box center [119, 396] width 8 height 8
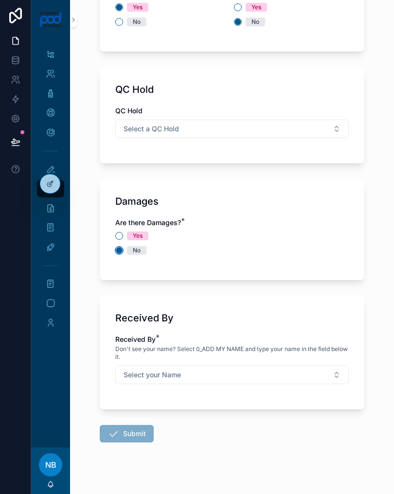
scroll to position [1046, 0]
click at [241, 371] on button "Select your Name" at bounding box center [231, 374] width 233 height 18
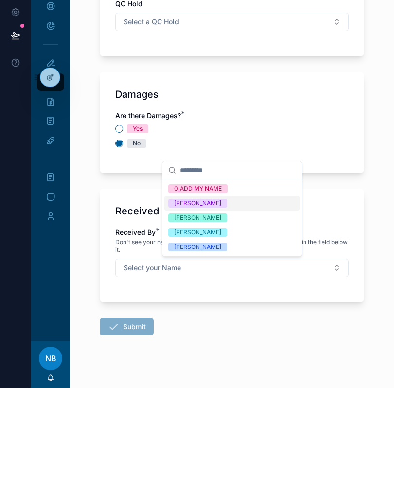
click at [219, 346] on div "[PERSON_NAME]" at bounding box center [231, 353] width 135 height 15
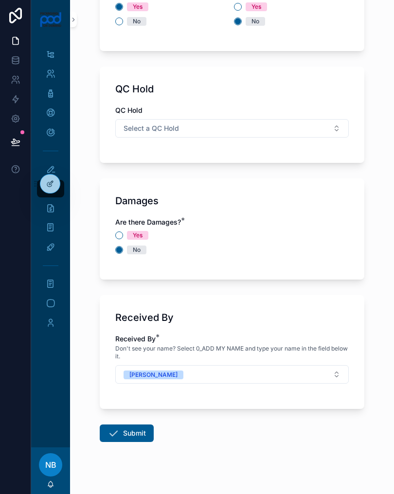
click at [136, 431] on button "Submit" at bounding box center [127, 432] width 54 height 17
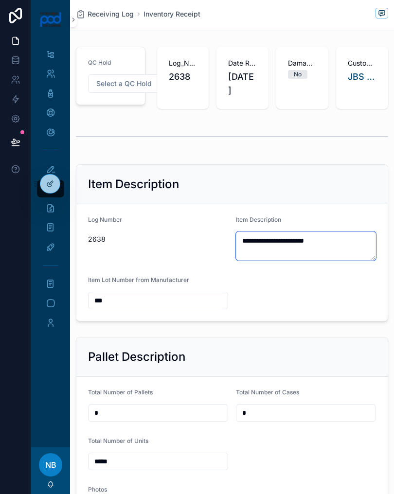
click at [351, 241] on textarea "**********" at bounding box center [306, 245] width 140 height 29
type textarea "**********"
click at [329, 294] on form "**********" at bounding box center [231, 262] width 311 height 117
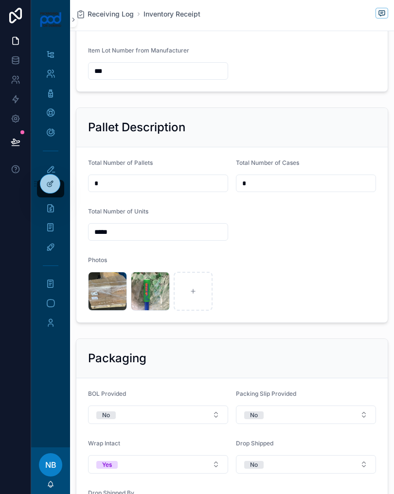
scroll to position [230, 0]
